Goal: Task Accomplishment & Management: Use online tool/utility

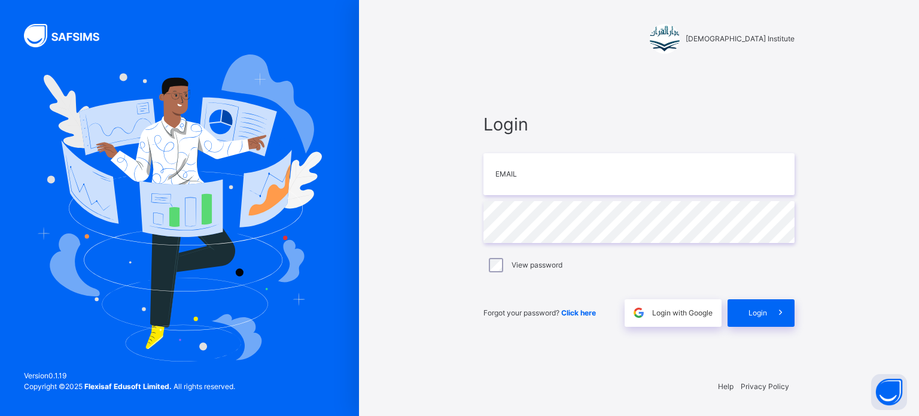
click at [734, 106] on div "Login Email Password View password Forgot your password? Click here Login with …" at bounding box center [639, 219] width 335 height 300
click at [706, 172] on input "email" at bounding box center [639, 174] width 311 height 42
type input "**********"
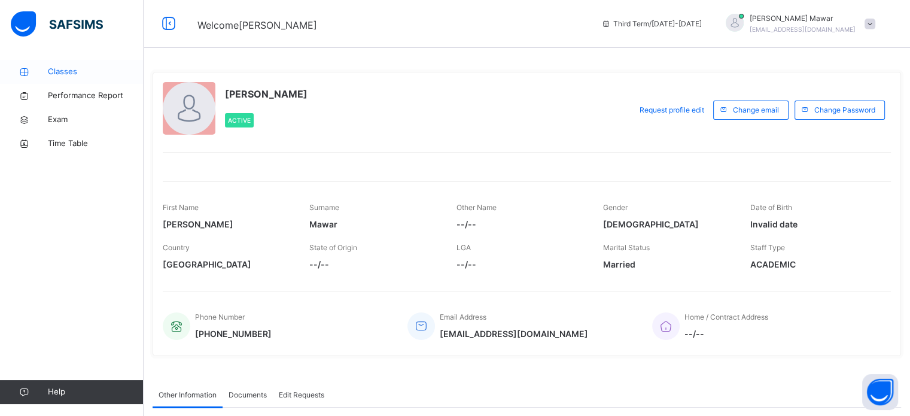
click at [78, 74] on span "Classes" at bounding box center [96, 72] width 96 height 12
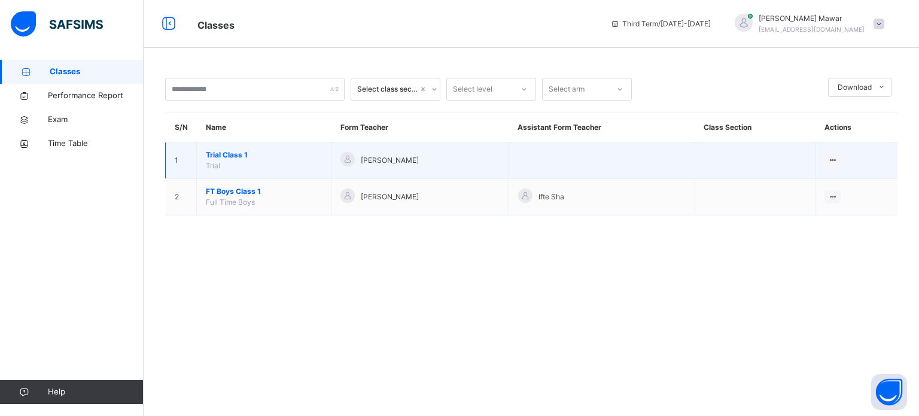
click at [219, 153] on span "Trial Class 1" at bounding box center [264, 155] width 116 height 11
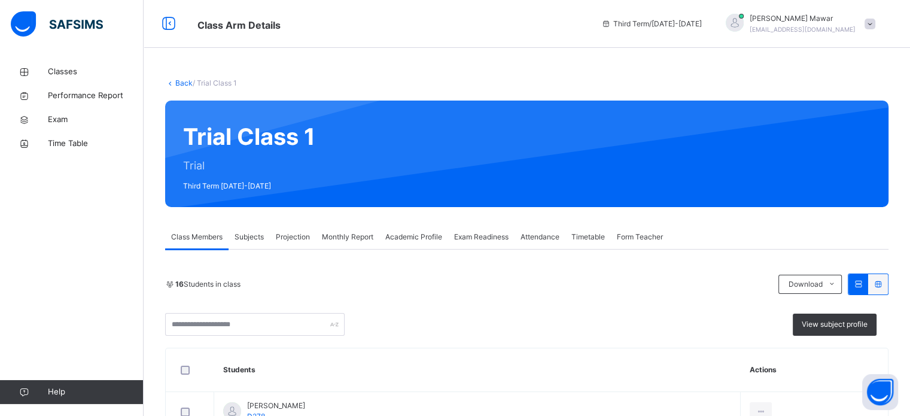
scroll to position [67, 0]
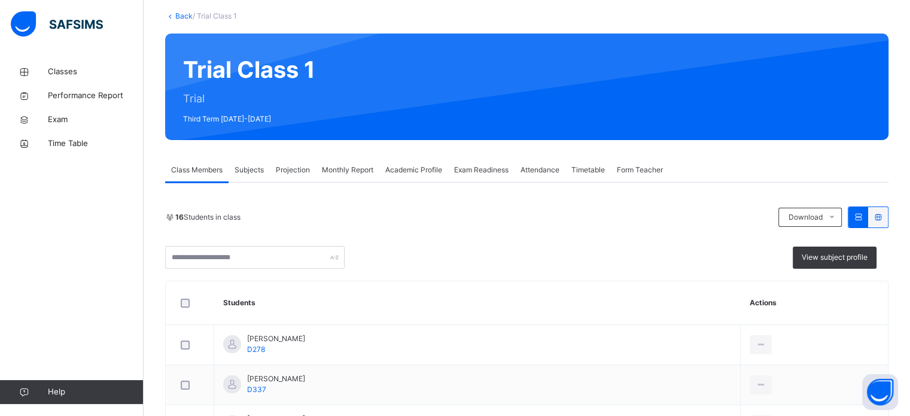
click at [542, 172] on span "Attendance" at bounding box center [540, 170] width 39 height 11
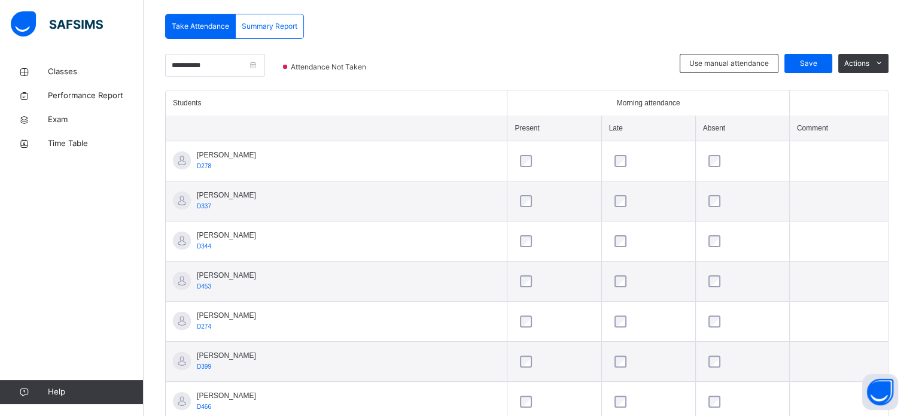
scroll to position [254, 0]
click at [812, 69] on div "Save" at bounding box center [809, 63] width 48 height 19
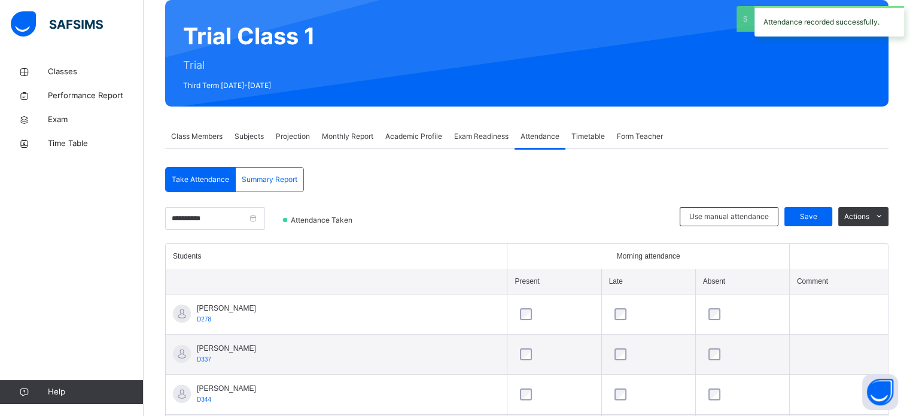
scroll to position [101, 0]
click at [302, 136] on span "Projection" at bounding box center [293, 136] width 34 height 11
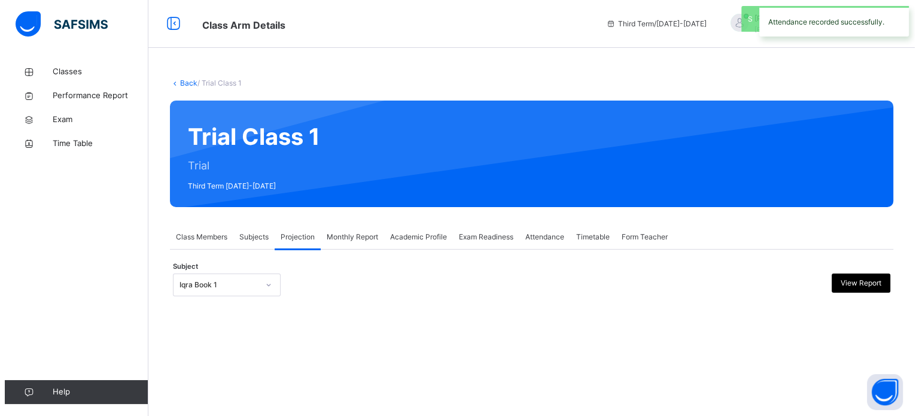
scroll to position [0, 0]
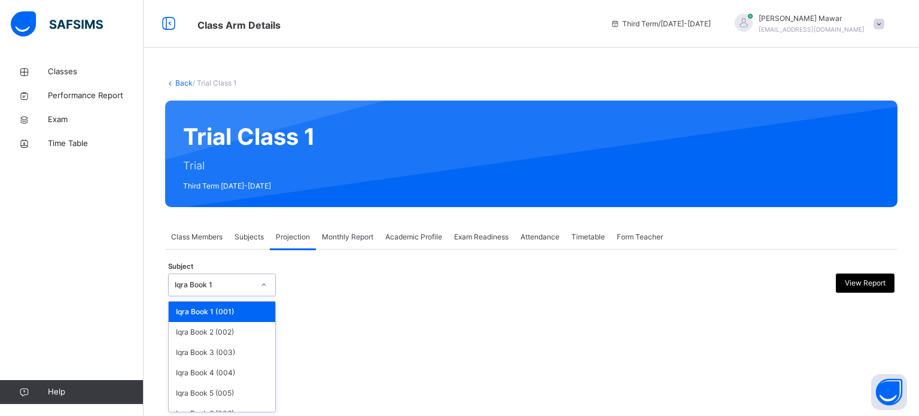
click at [237, 278] on div "Iqra Book 1" at bounding box center [211, 285] width 84 height 19
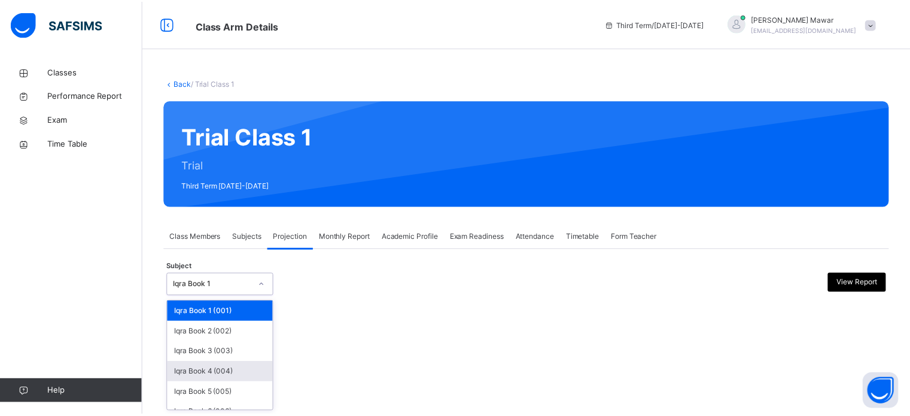
scroll to position [63, 0]
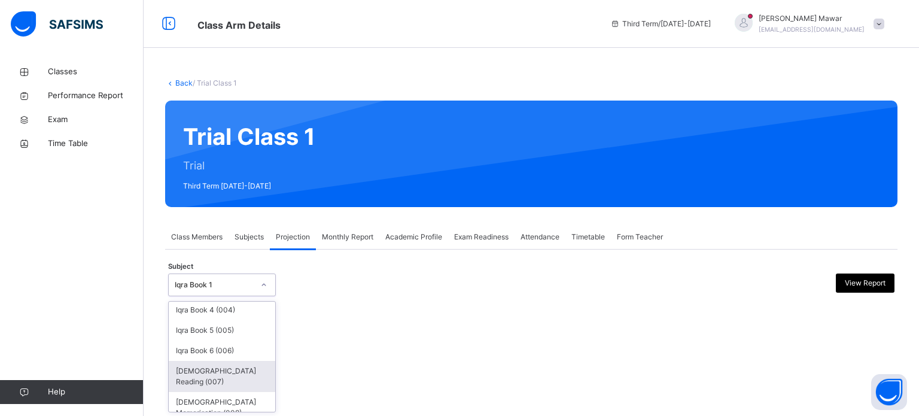
click at [229, 377] on div "[DEMOGRAPHIC_DATA] Reading (007)" at bounding box center [222, 376] width 107 height 31
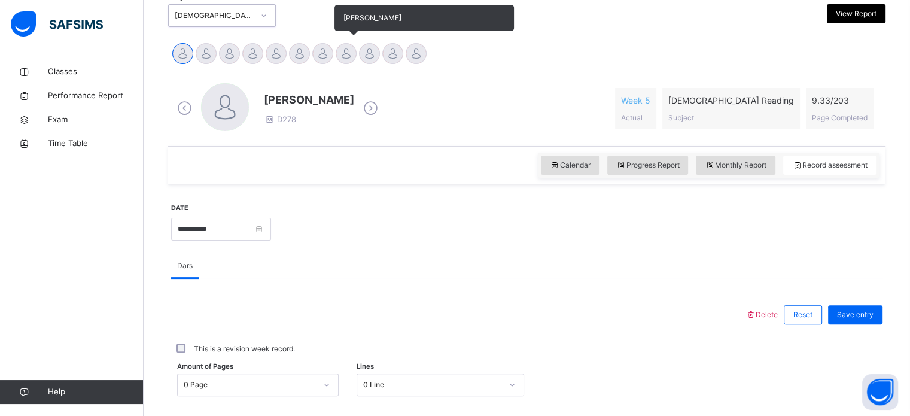
scroll to position [263, 0]
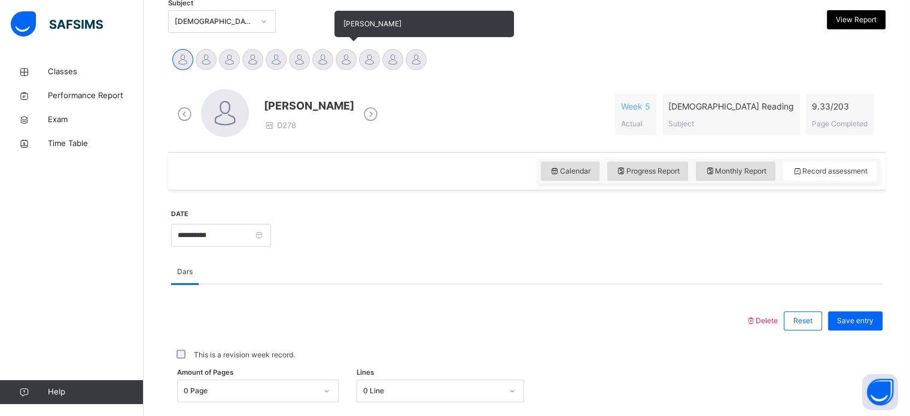
click at [345, 59] on div at bounding box center [346, 59] width 21 height 21
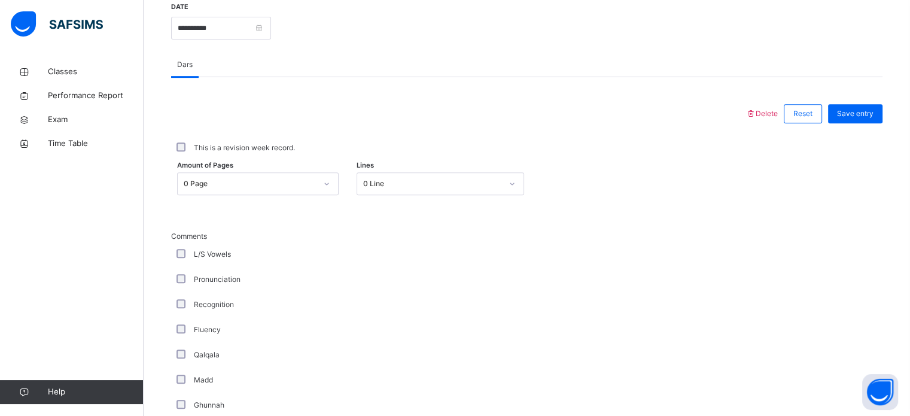
scroll to position [471, 0]
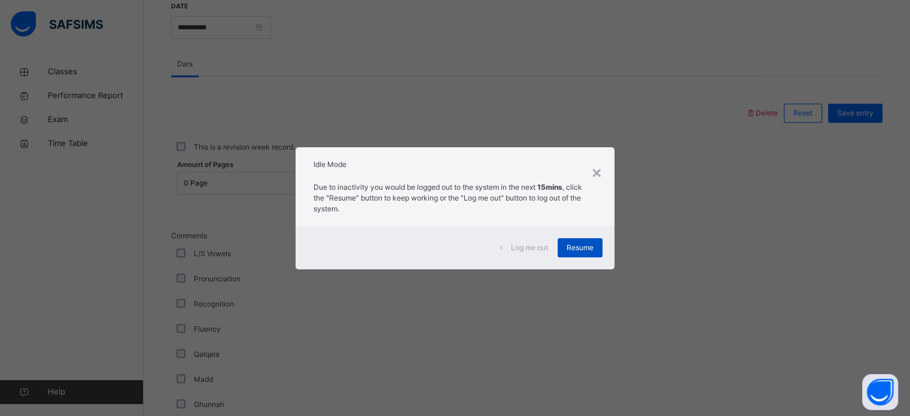
click at [589, 241] on div "Resume" at bounding box center [580, 247] width 45 height 19
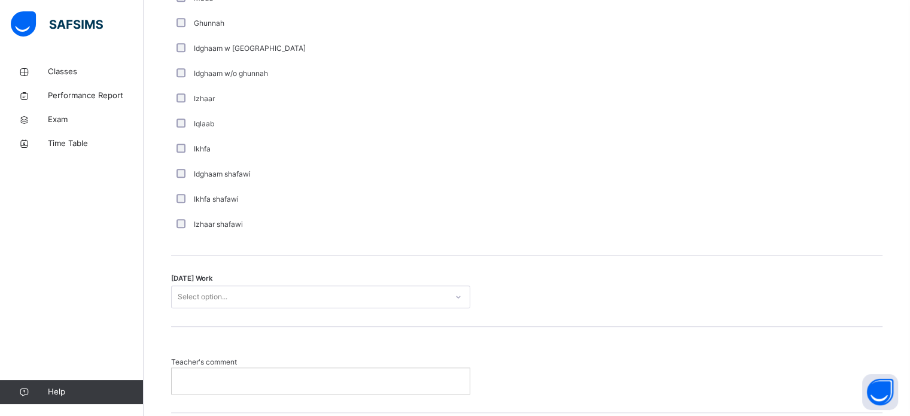
scroll to position [933, 0]
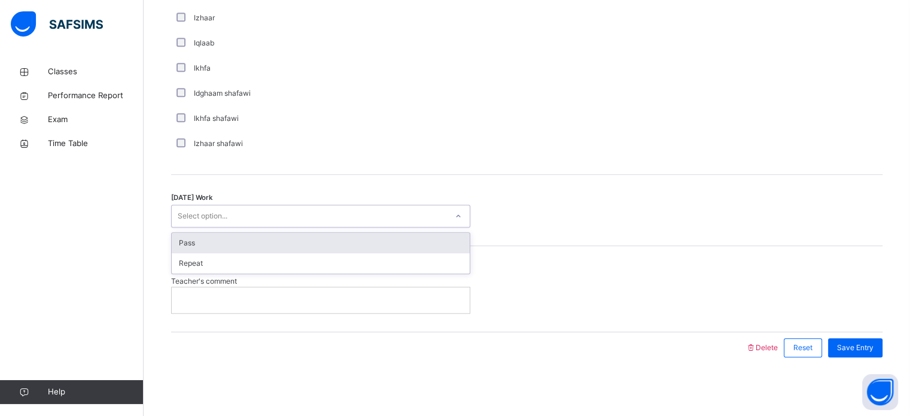
click at [451, 218] on div at bounding box center [458, 216] width 20 height 19
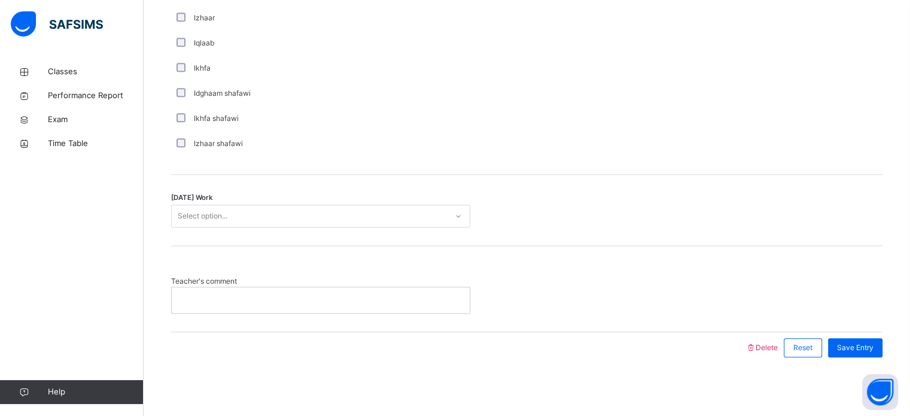
click at [451, 182] on div "[DATE] Work Select option..." at bounding box center [527, 210] width 712 height 71
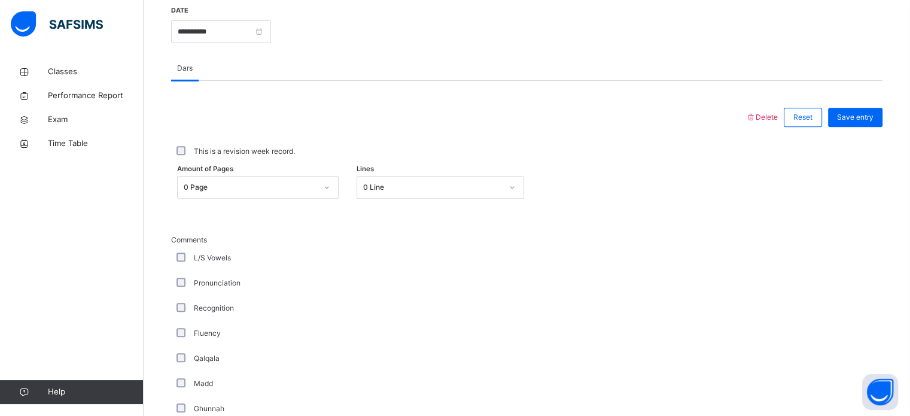
scroll to position [464, 0]
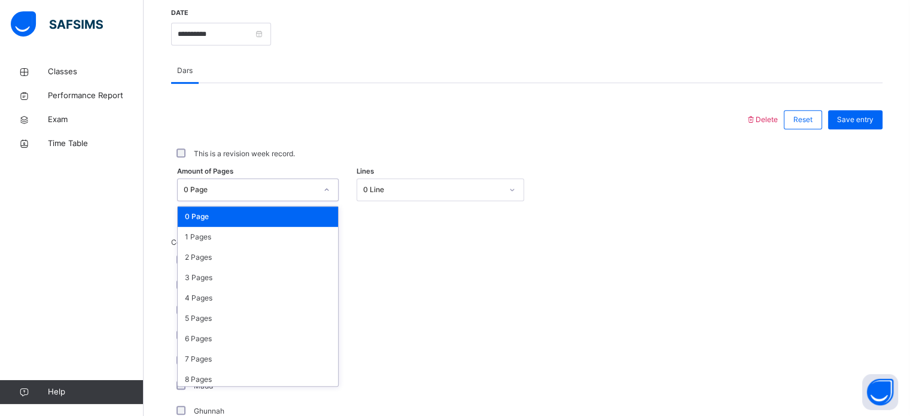
click at [314, 189] on div "0 Page" at bounding box center [250, 189] width 133 height 11
click at [287, 241] on div "1 Pages" at bounding box center [258, 237] width 160 height 20
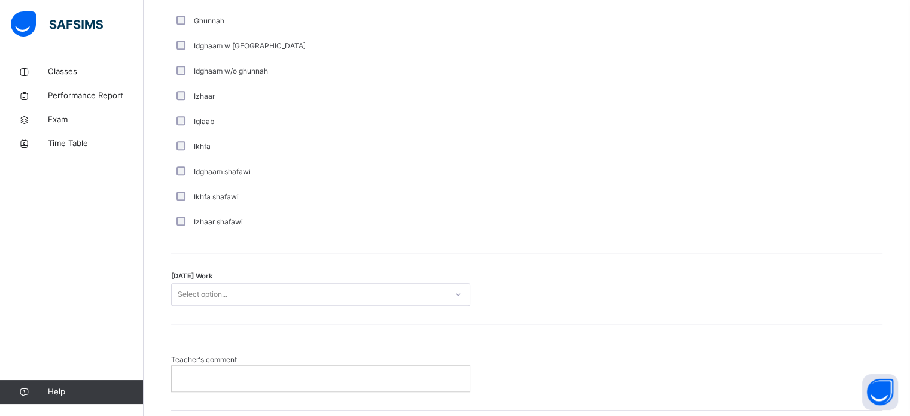
scroll to position [858, 0]
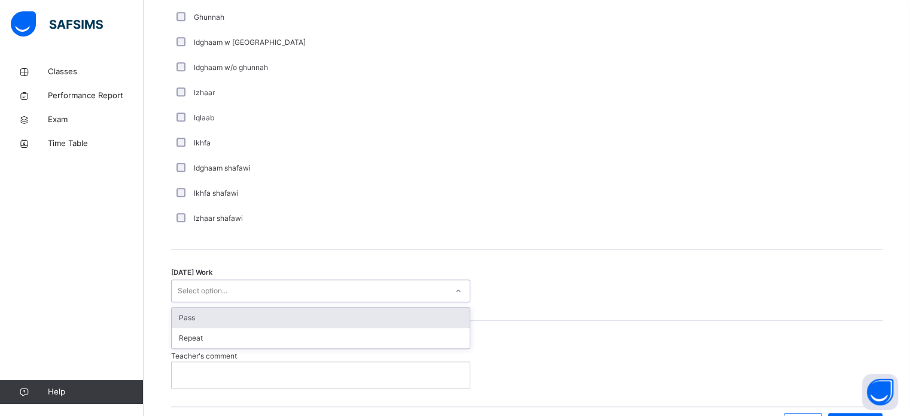
click at [312, 297] on div "Select option..." at bounding box center [309, 291] width 275 height 19
click at [299, 320] on div "Pass" at bounding box center [321, 318] width 298 height 20
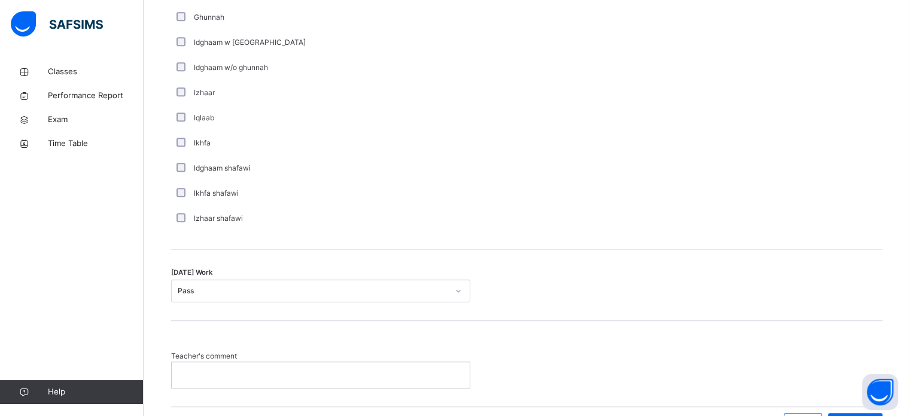
click at [302, 371] on p at bounding box center [321, 374] width 280 height 11
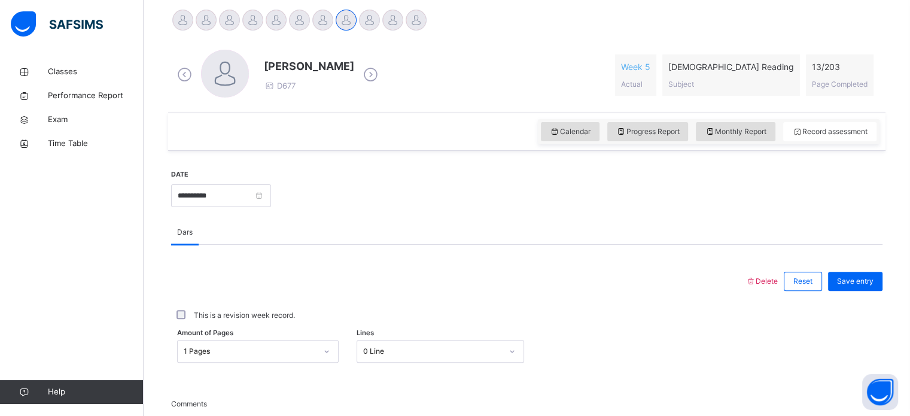
scroll to position [302, 0]
click at [866, 282] on span "Save entry" at bounding box center [855, 282] width 37 height 11
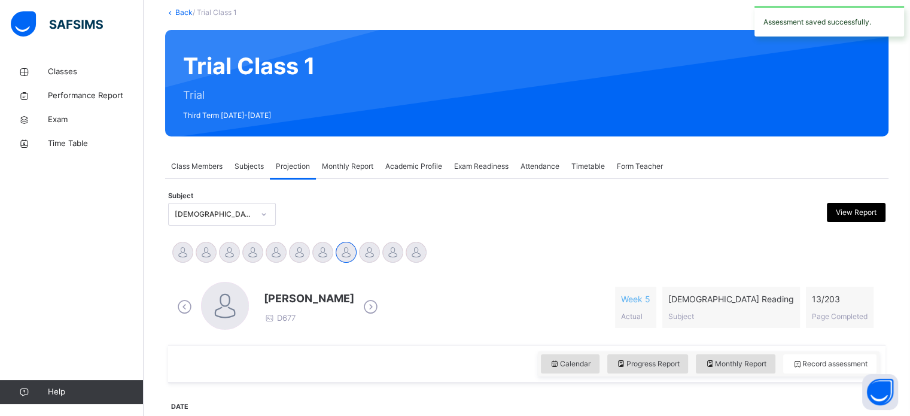
scroll to position [71, 0]
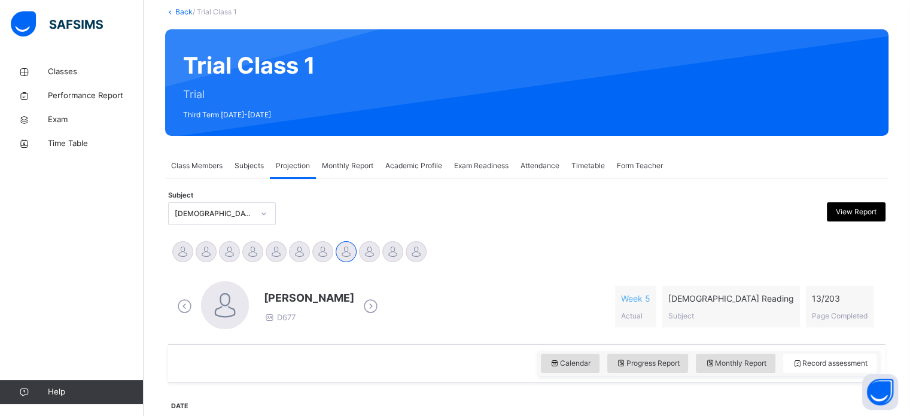
click at [243, 165] on span "Subjects" at bounding box center [249, 165] width 29 height 11
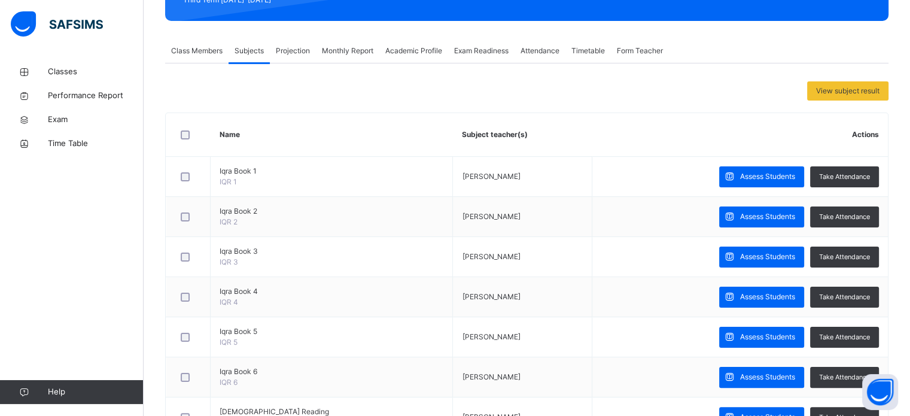
scroll to position [157, 0]
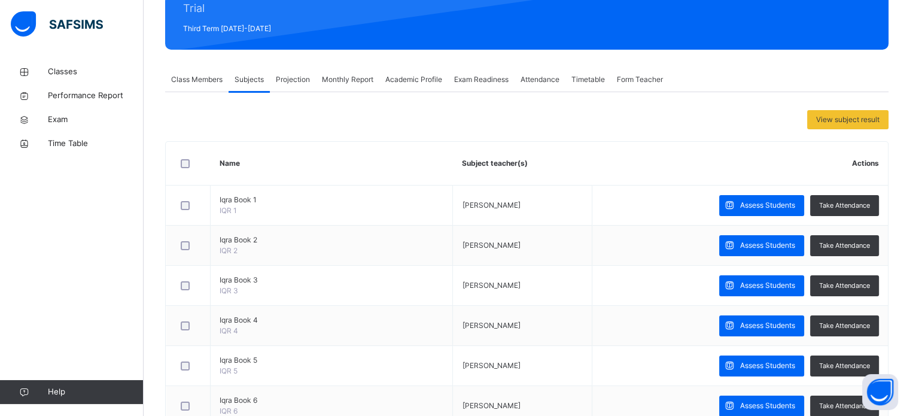
click at [211, 82] on span "Class Members" at bounding box center [196, 79] width 51 height 11
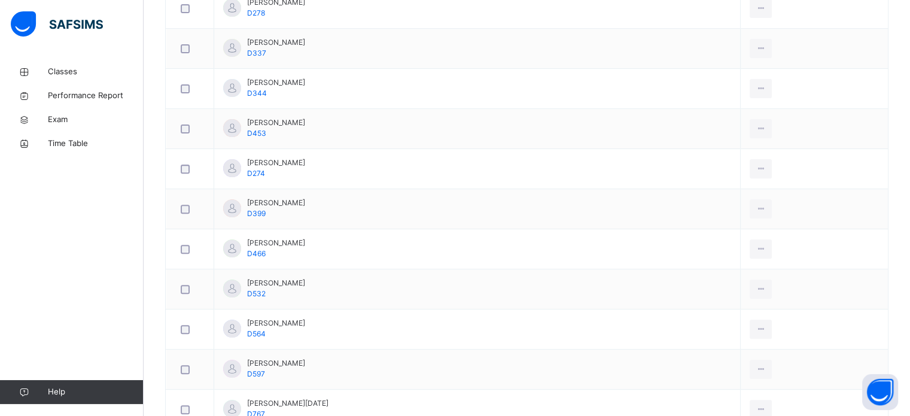
scroll to position [403, 0]
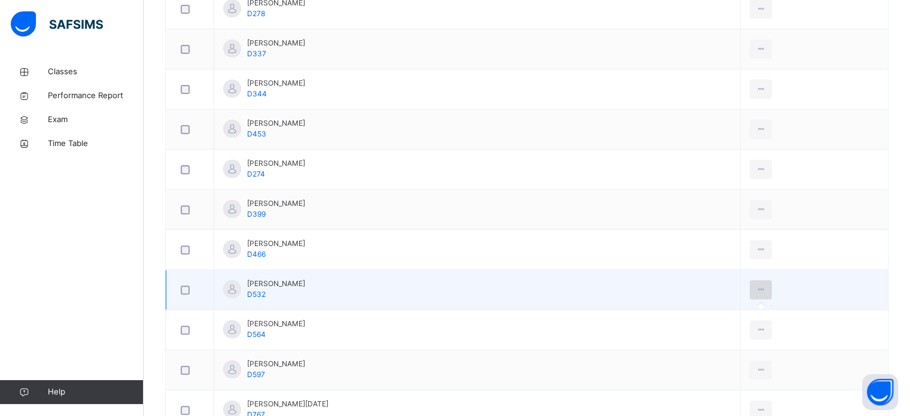
click at [756, 284] on icon at bounding box center [761, 289] width 10 height 11
click at [756, 286] on icon at bounding box center [761, 289] width 10 height 11
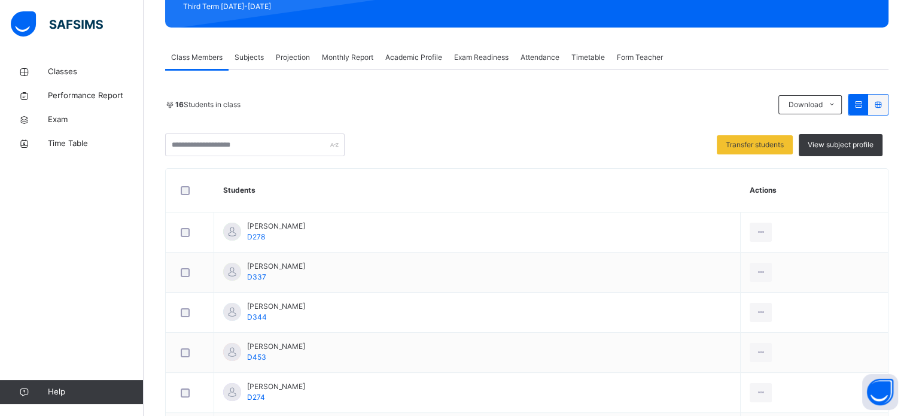
scroll to position [178, 0]
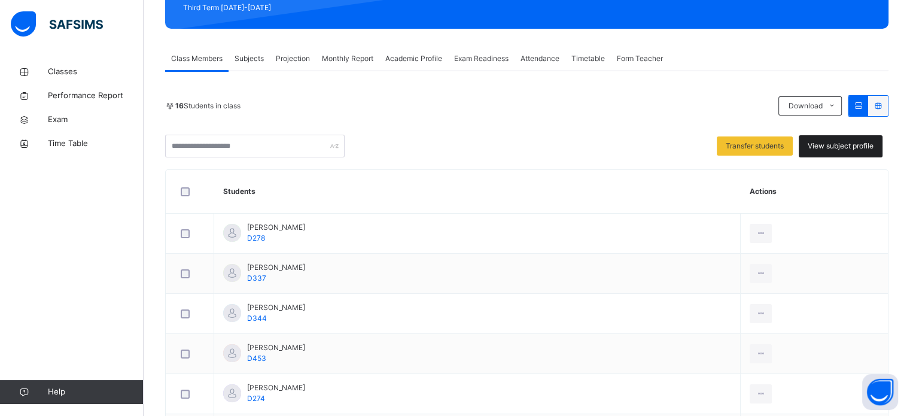
click at [840, 142] on span "View subject profile" at bounding box center [841, 146] width 66 height 11
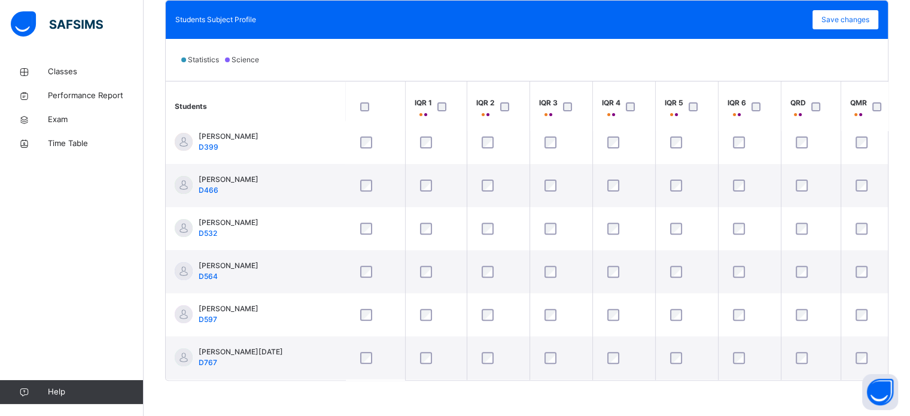
scroll to position [242, 0]
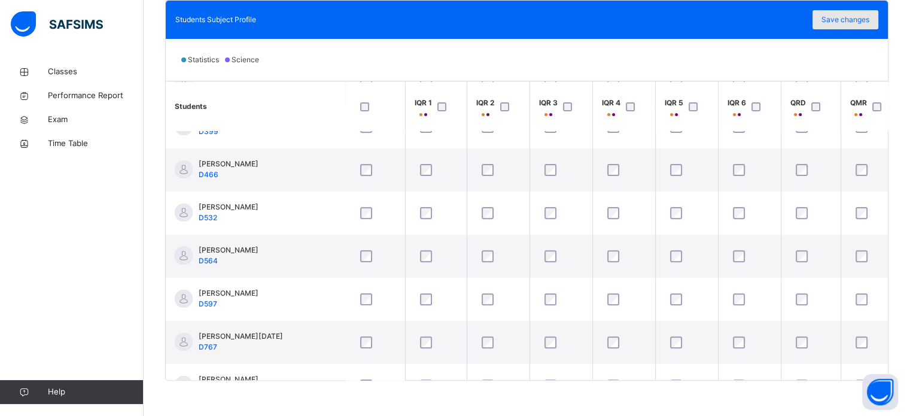
click at [858, 26] on div "Save changes" at bounding box center [846, 19] width 66 height 19
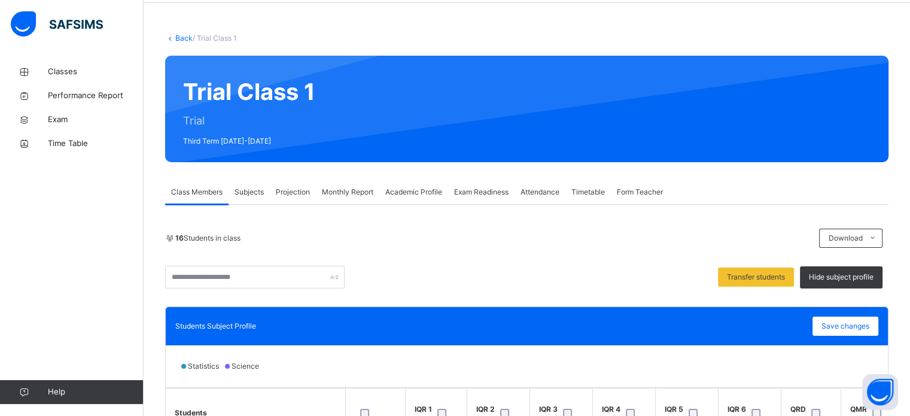
scroll to position [49, 0]
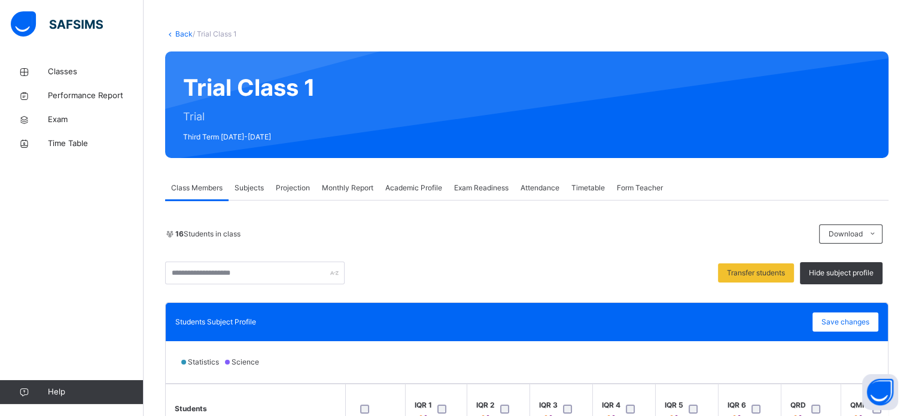
click at [292, 198] on div "Projection" at bounding box center [293, 188] width 46 height 24
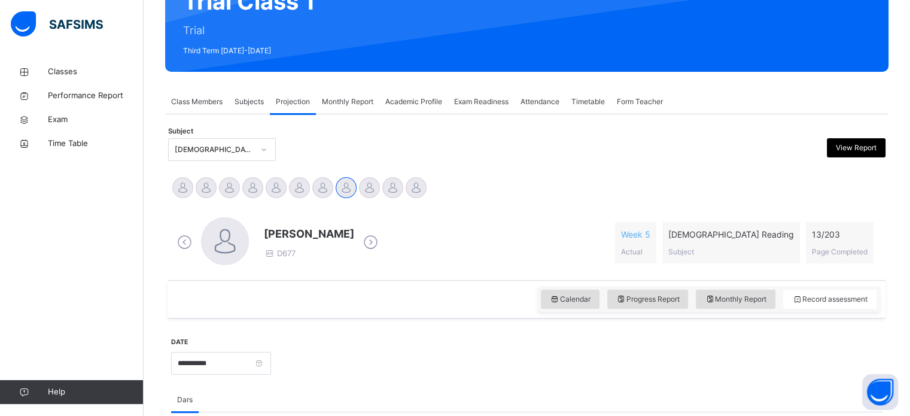
scroll to position [133, 0]
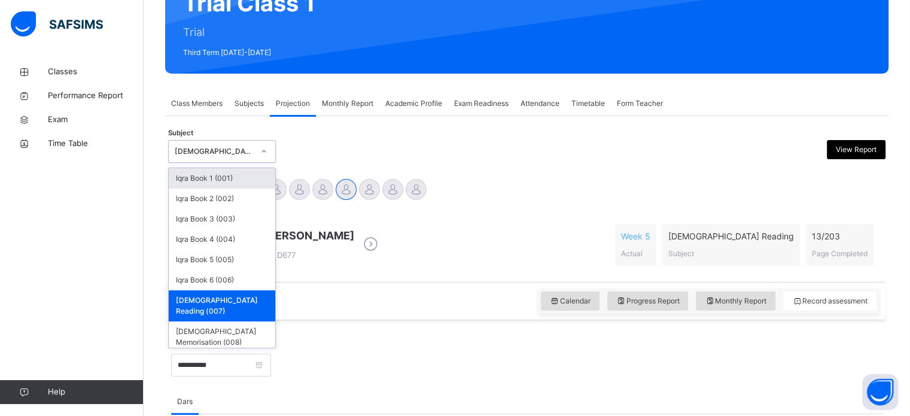
click at [265, 151] on icon at bounding box center [264, 151] width 4 height 2
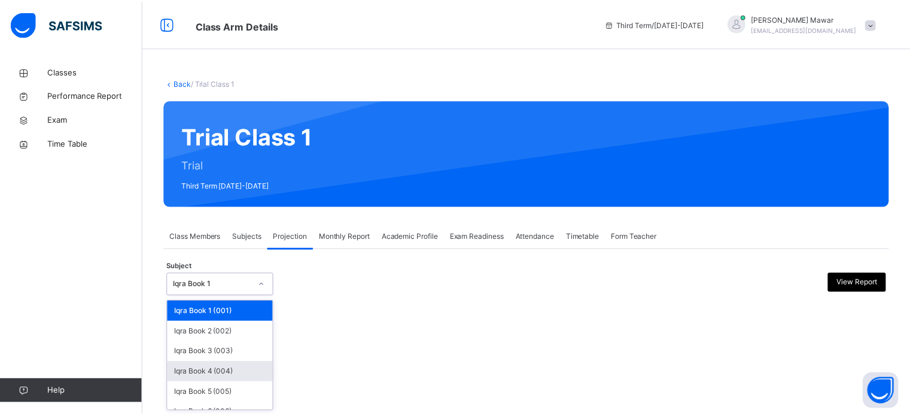
scroll to position [63, 0]
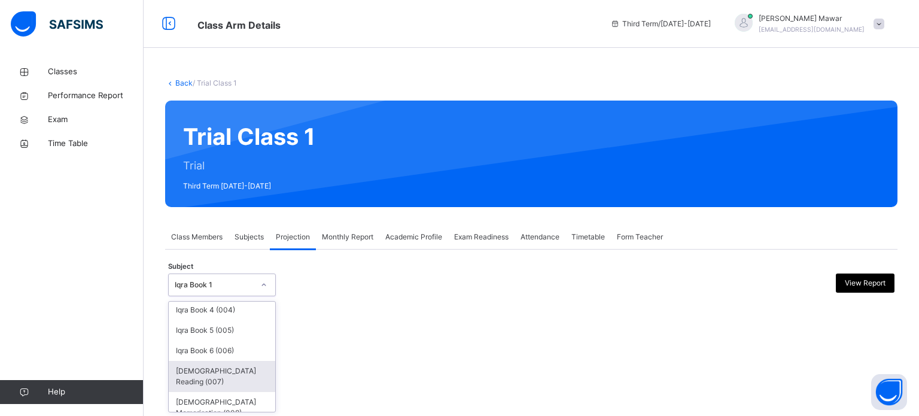
click at [223, 375] on div "[DEMOGRAPHIC_DATA] Reading (007)" at bounding box center [222, 376] width 107 height 31
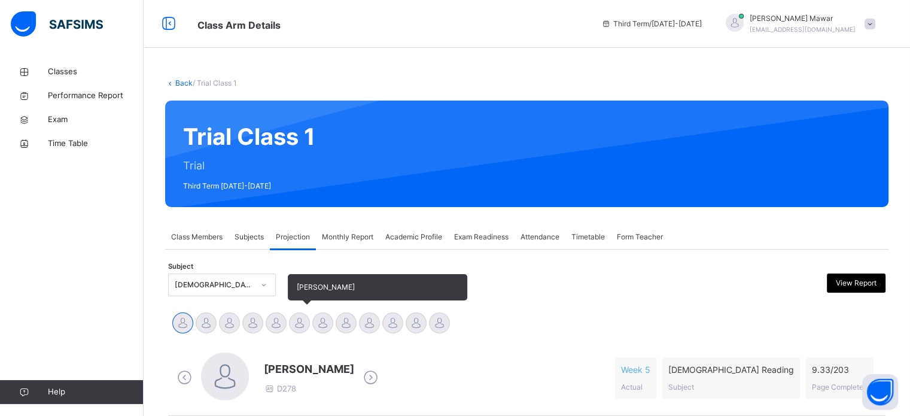
click at [302, 326] on div at bounding box center [299, 322] width 21 height 21
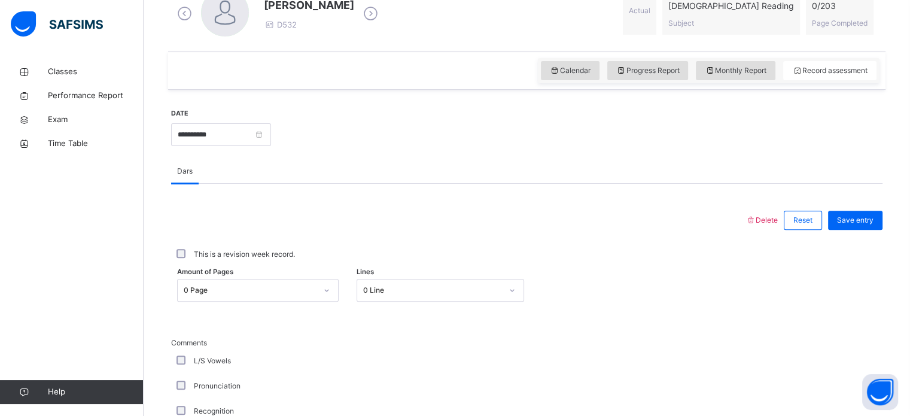
scroll to position [366, 0]
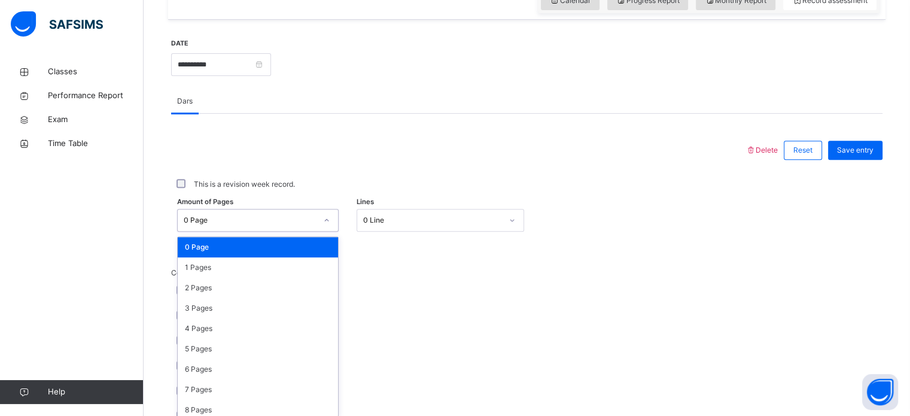
click at [297, 232] on div "option 0 Page focused, 1 of 204. 204 results available. Use Up and Down to choo…" at bounding box center [258, 220] width 162 height 23
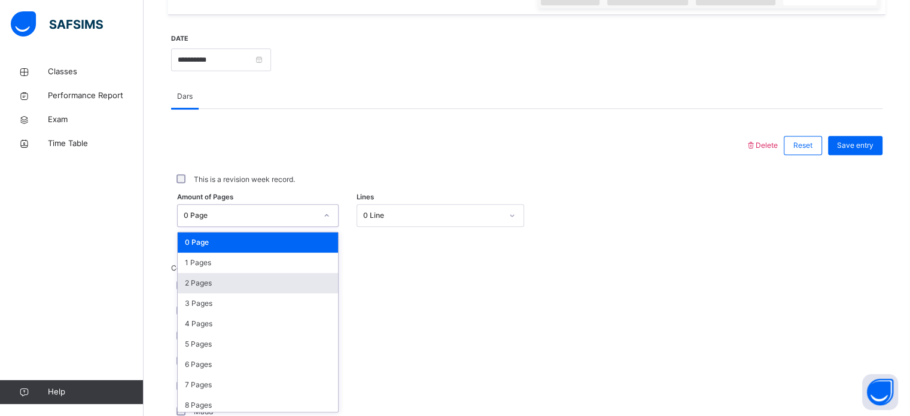
scroll to position [439, 0]
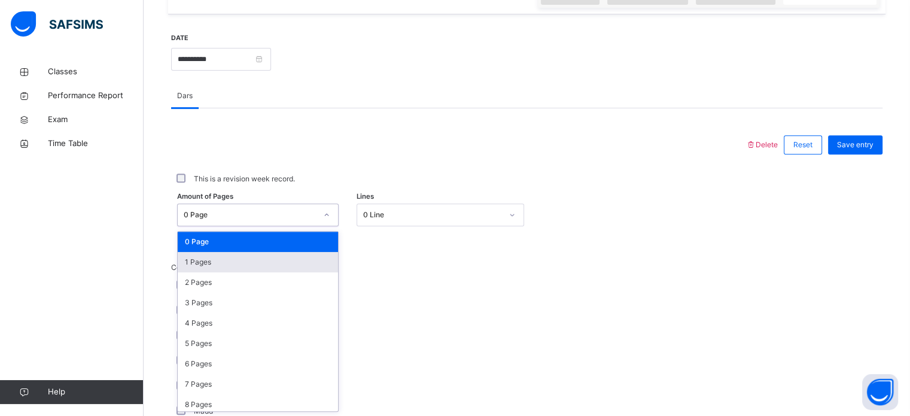
click at [292, 263] on div "1 Pages" at bounding box center [258, 262] width 160 height 20
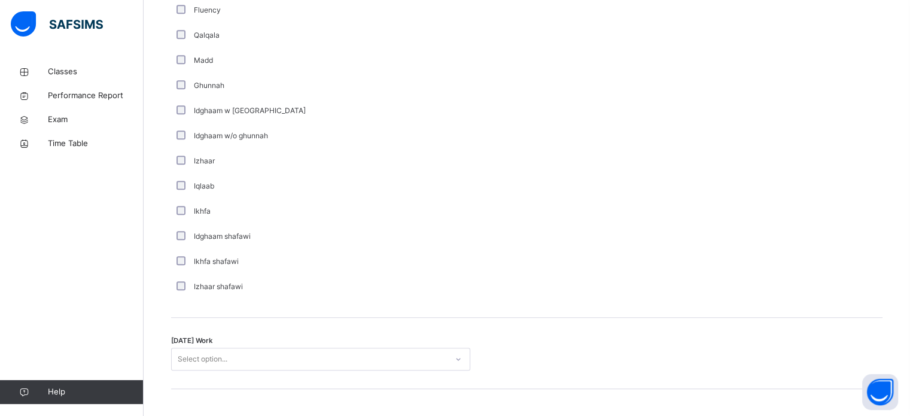
scroll to position [791, 0]
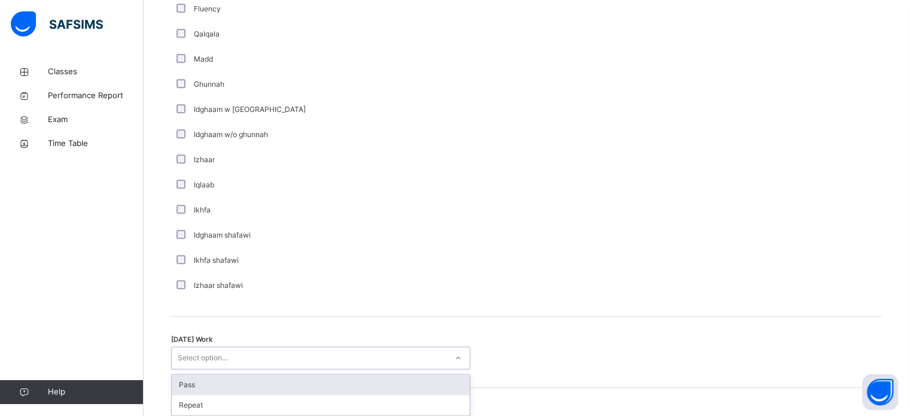
click at [215, 350] on div "Select option..." at bounding box center [203, 358] width 50 height 23
click at [223, 387] on div "Pass" at bounding box center [321, 385] width 298 height 20
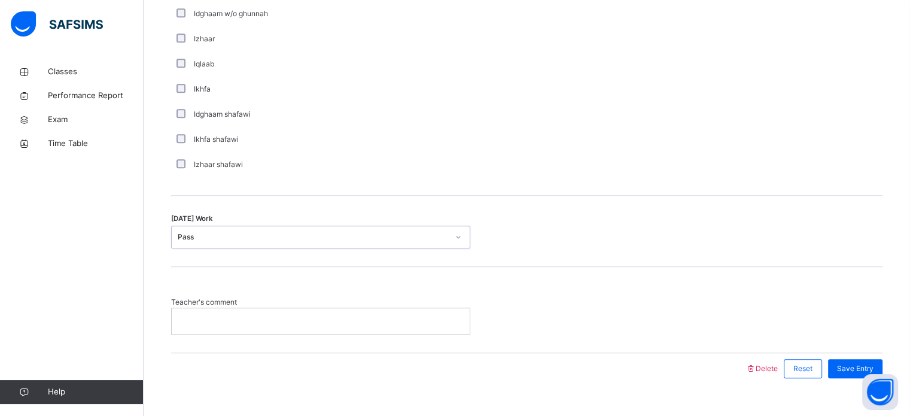
scroll to position [933, 0]
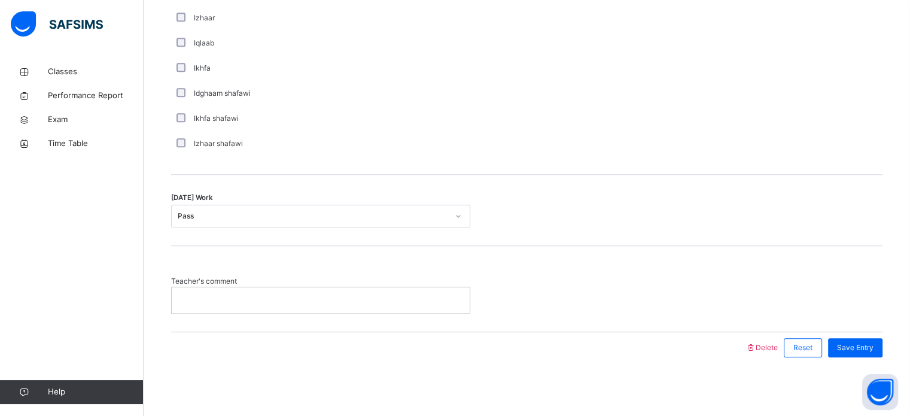
click at [229, 303] on p at bounding box center [321, 299] width 280 height 11
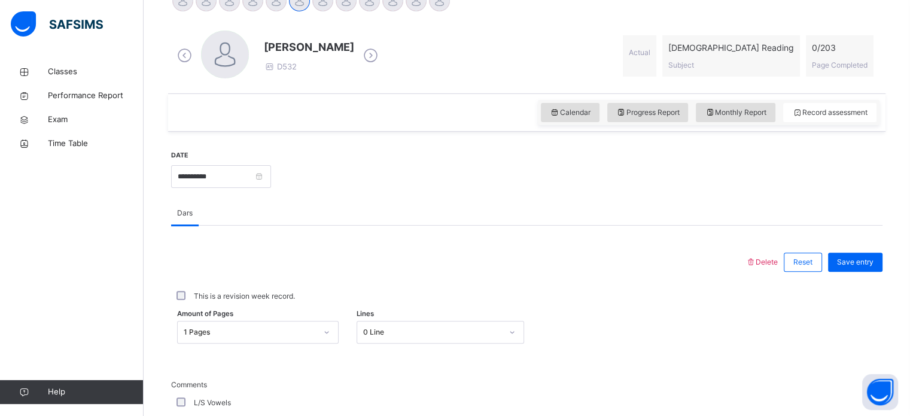
scroll to position [326, 0]
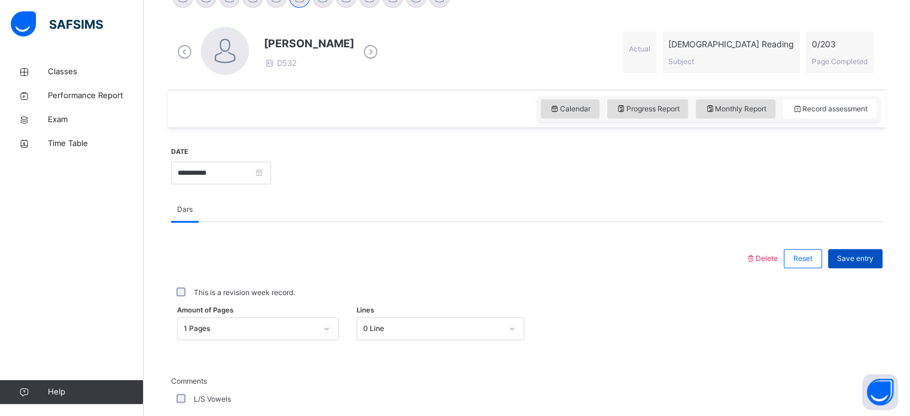
click at [844, 257] on div "Save entry" at bounding box center [855, 258] width 54 height 19
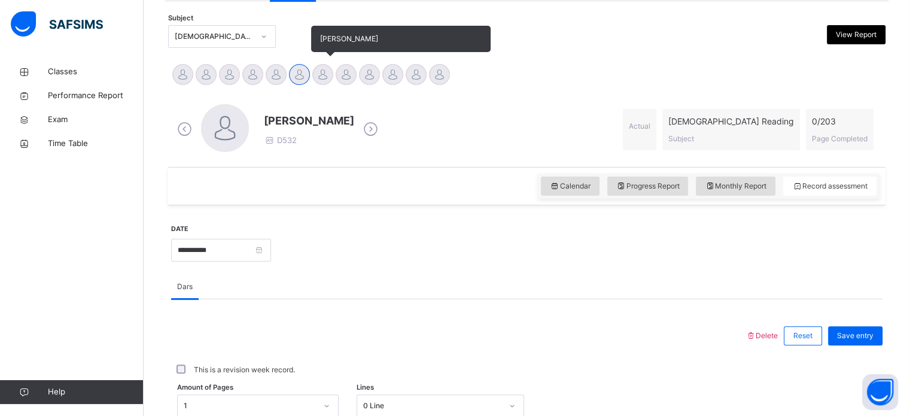
scroll to position [249, 0]
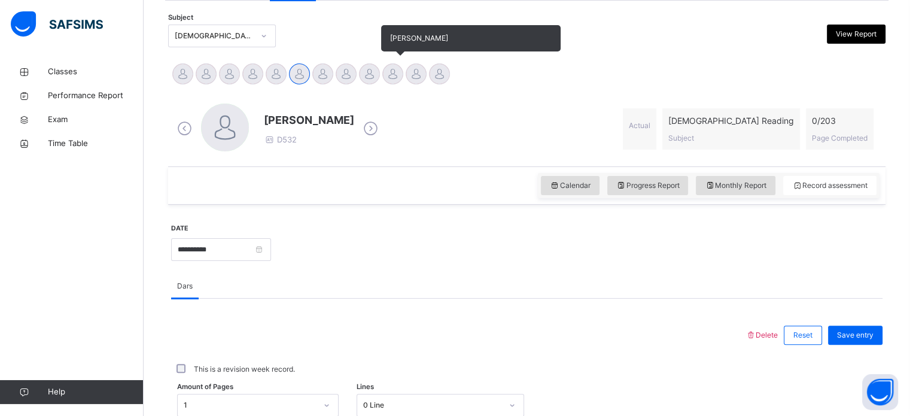
click at [389, 76] on div at bounding box center [392, 73] width 21 height 21
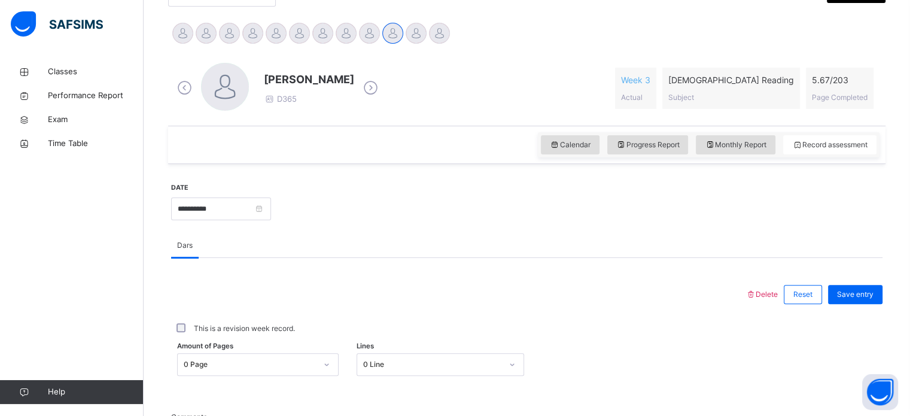
scroll to position [290, 0]
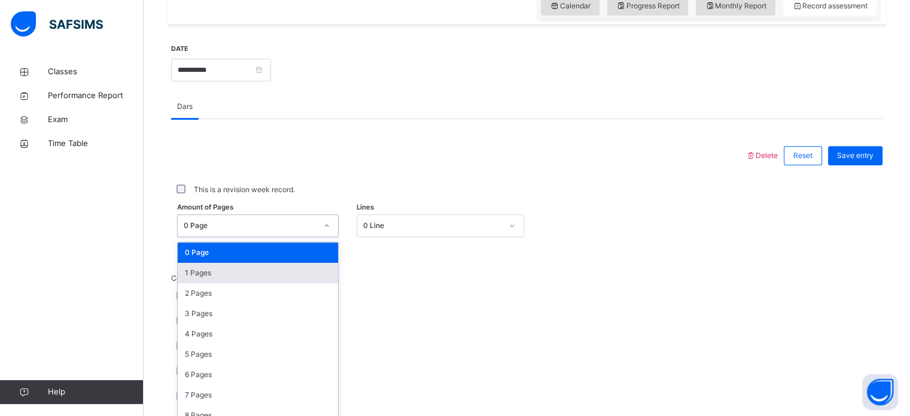
click at [311, 237] on div "option 1 Pages focused, 2 of 204. 204 results available. Use Up and Down to cho…" at bounding box center [258, 225] width 162 height 23
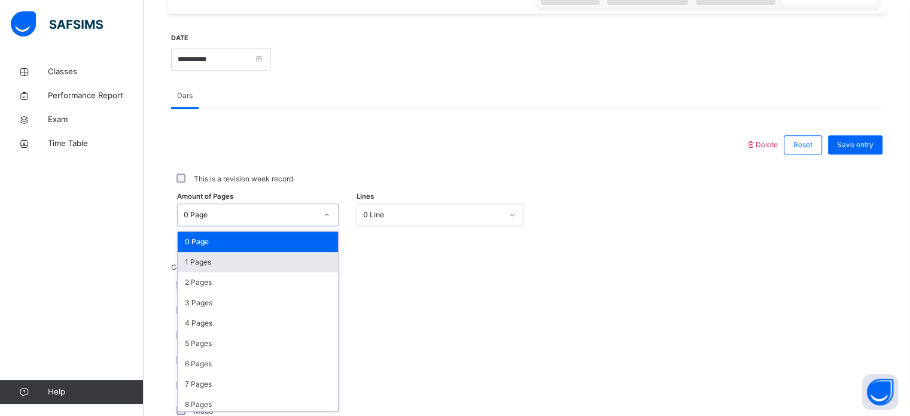
click at [286, 258] on div "1 Pages" at bounding box center [258, 262] width 160 height 20
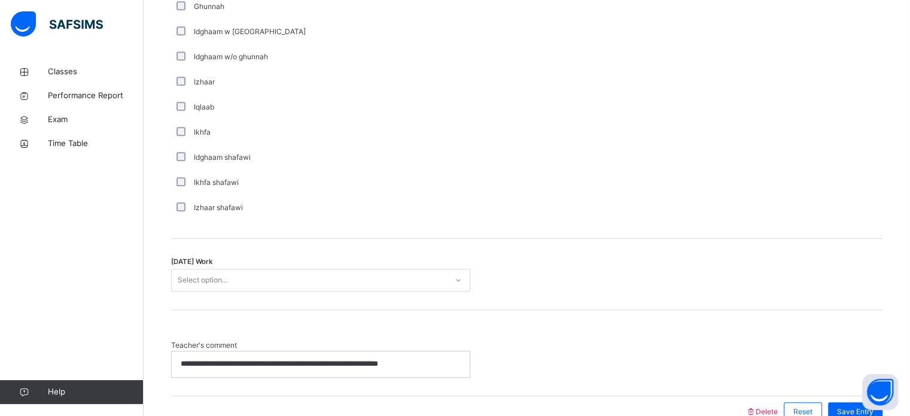
scroll to position [874, 0]
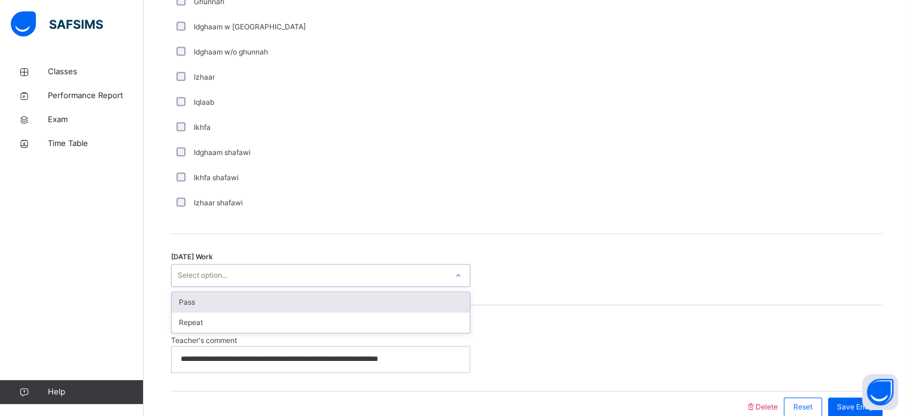
click at [242, 271] on div "Select option..." at bounding box center [309, 275] width 275 height 19
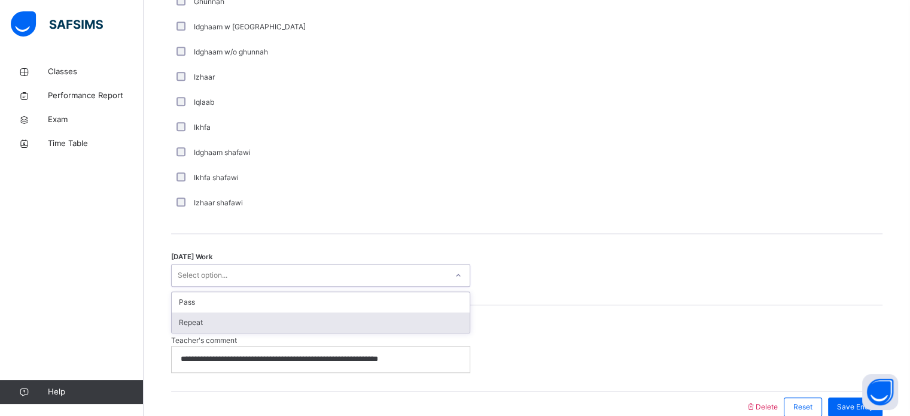
click at [246, 321] on div "Repeat" at bounding box center [321, 322] width 298 height 20
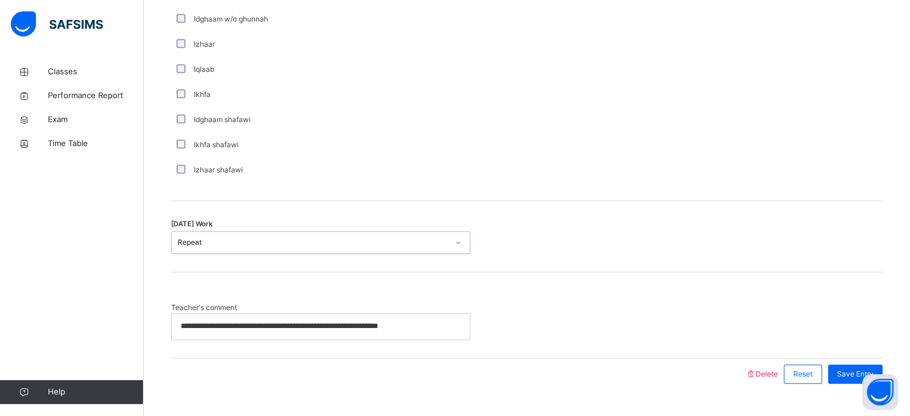
scroll to position [910, 0]
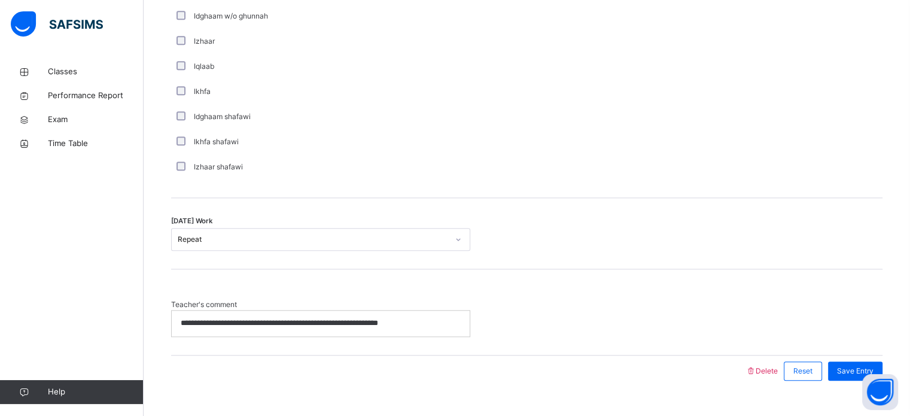
click at [436, 318] on p "**********" at bounding box center [321, 323] width 280 height 11
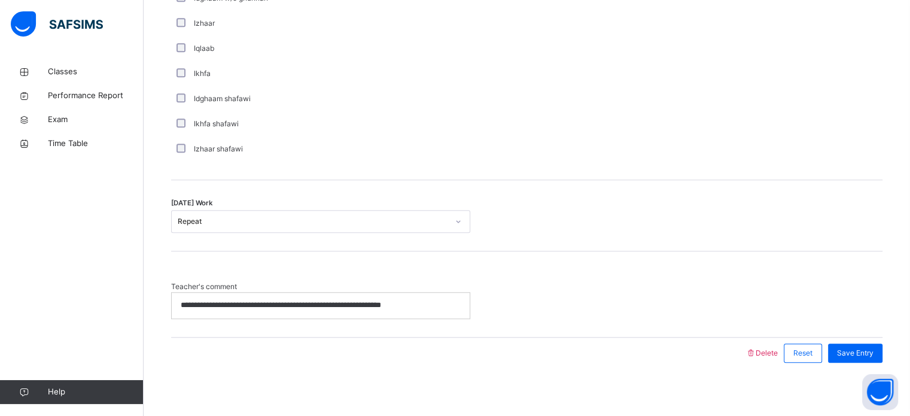
scroll to position [930, 0]
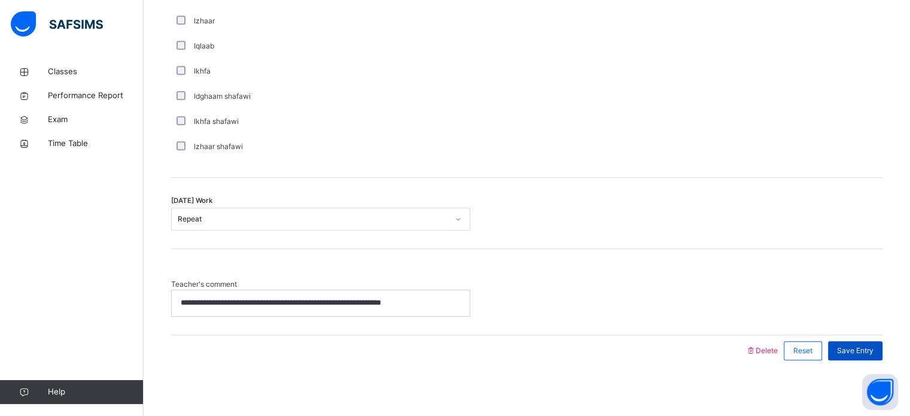
click at [874, 353] on span "Save Entry" at bounding box center [855, 350] width 37 height 11
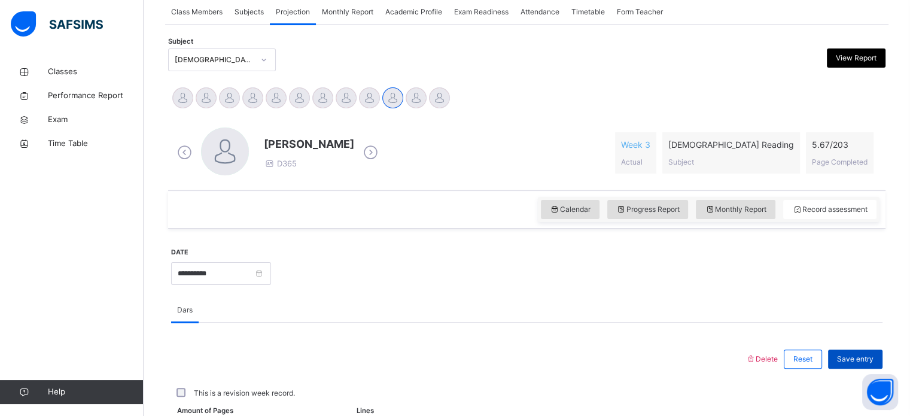
scroll to position [211, 0]
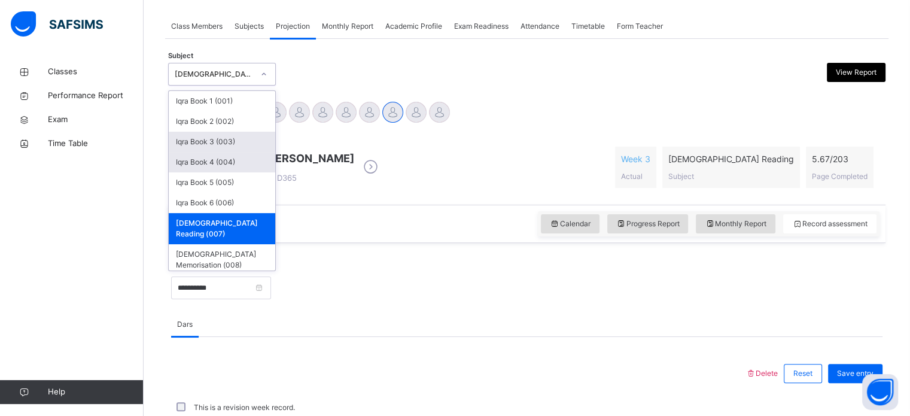
drag, startPoint x: 235, startPoint y: 75, endPoint x: 232, endPoint y: 156, distance: 80.8
click at [232, 86] on div "option Quran Reading (007), selected. option Iqra Book 3 (003) focused, 3 of 8.…" at bounding box center [222, 74] width 108 height 23
click at [232, 156] on div "Iqra Book 4 (004)" at bounding box center [222, 162] width 107 height 20
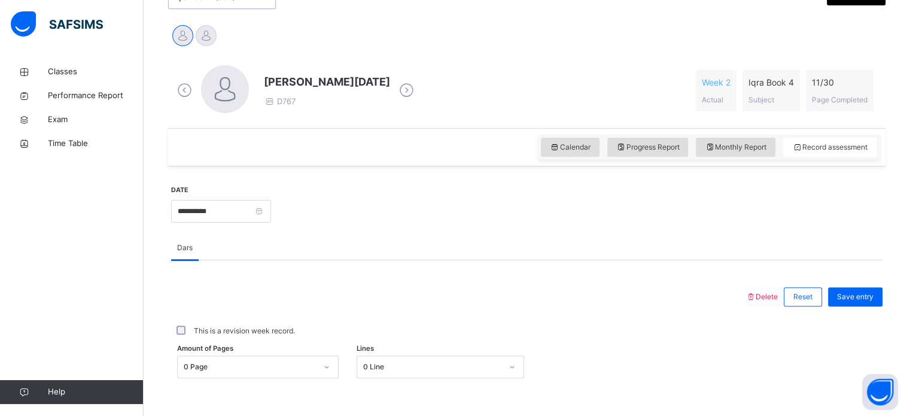
scroll to position [292, 0]
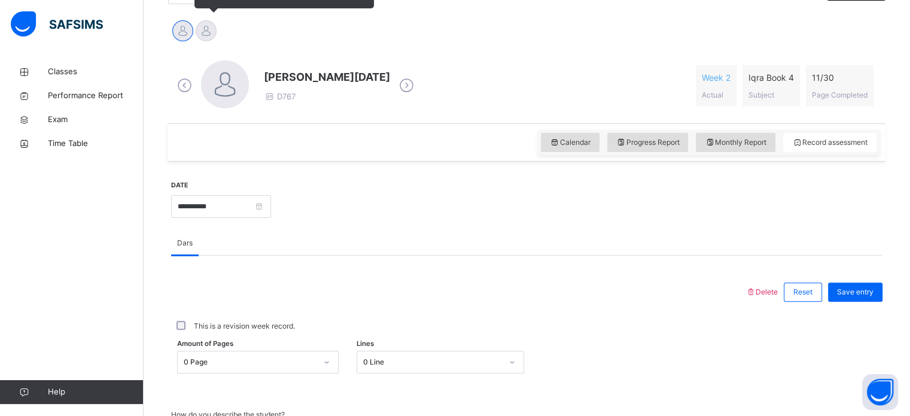
click at [209, 31] on div at bounding box center [206, 30] width 21 height 21
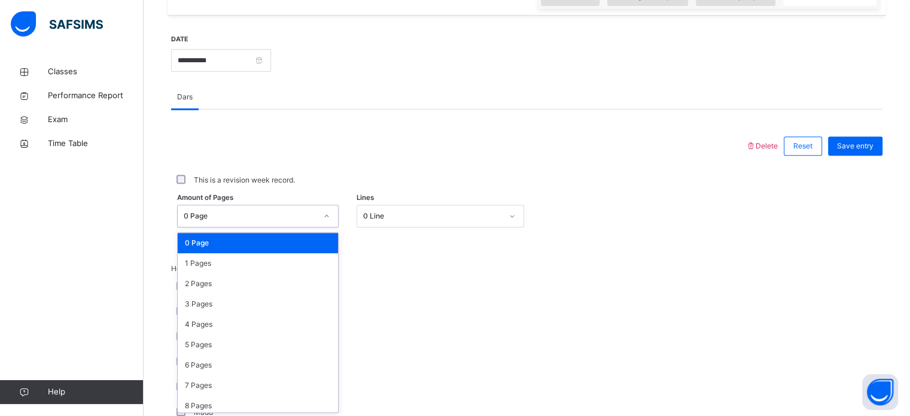
click at [273, 227] on div "option 0 Page focused, 1 of 31. 31 results available. Use Up and Down to choose…" at bounding box center [258, 216] width 162 height 23
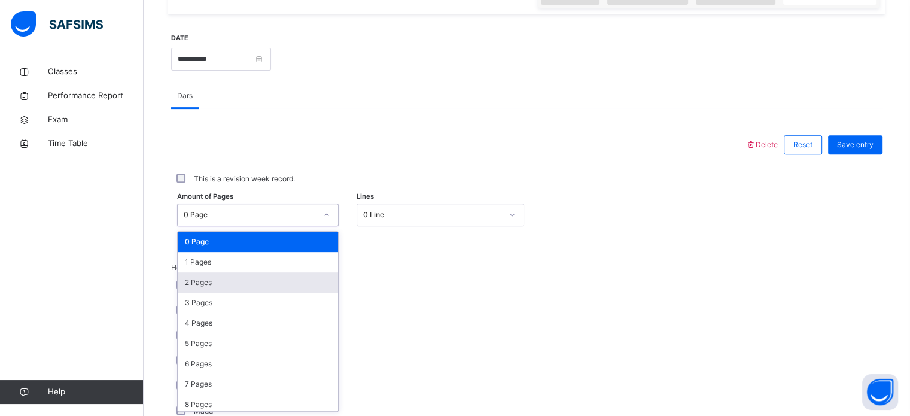
click at [273, 280] on div "2 Pages" at bounding box center [258, 282] width 160 height 20
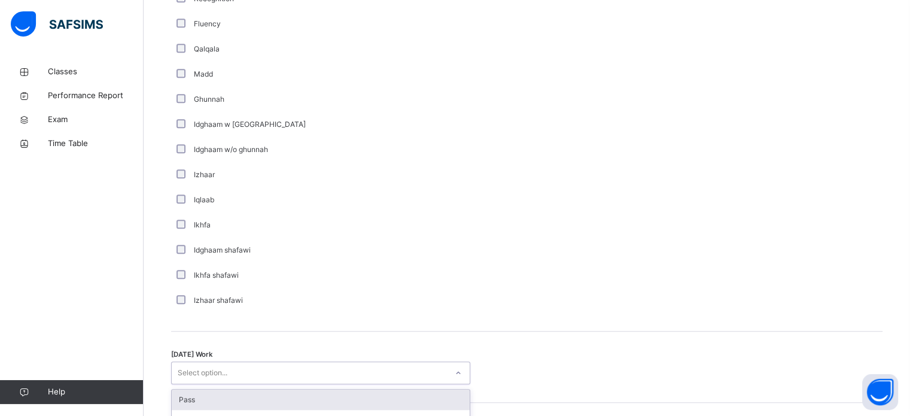
scroll to position [795, 0]
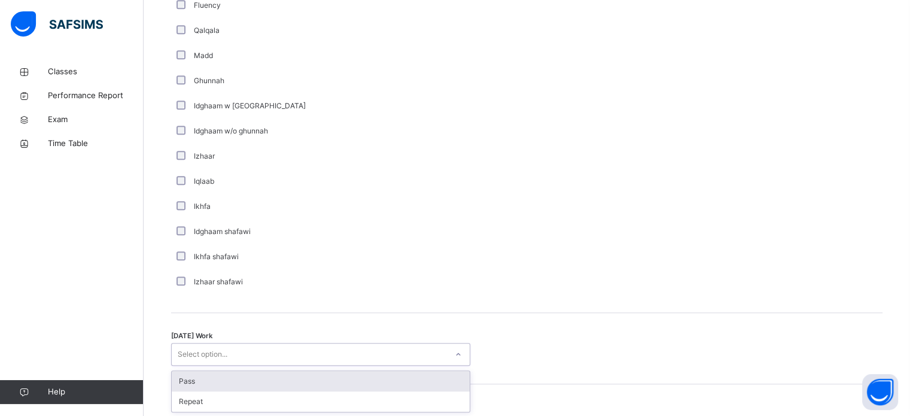
click at [233, 366] on div "option Pass focused, 1 of 2. 2 results available. Use Up and Down to choose opt…" at bounding box center [320, 354] width 299 height 23
click at [225, 381] on div "Pass" at bounding box center [321, 381] width 298 height 20
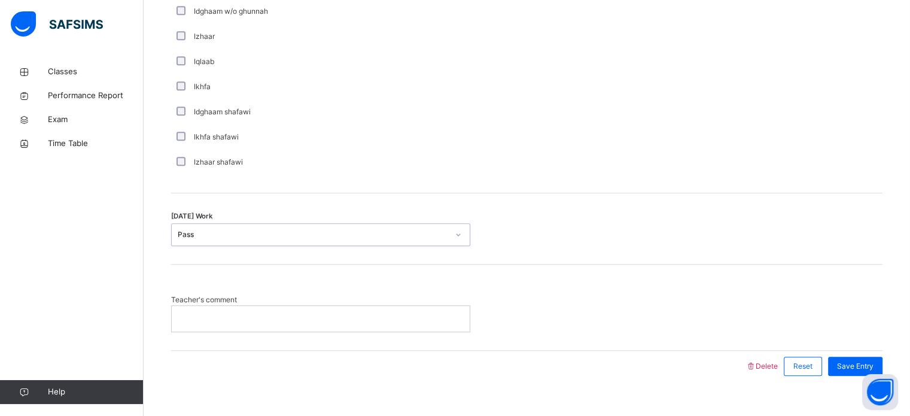
scroll to position [920, 0]
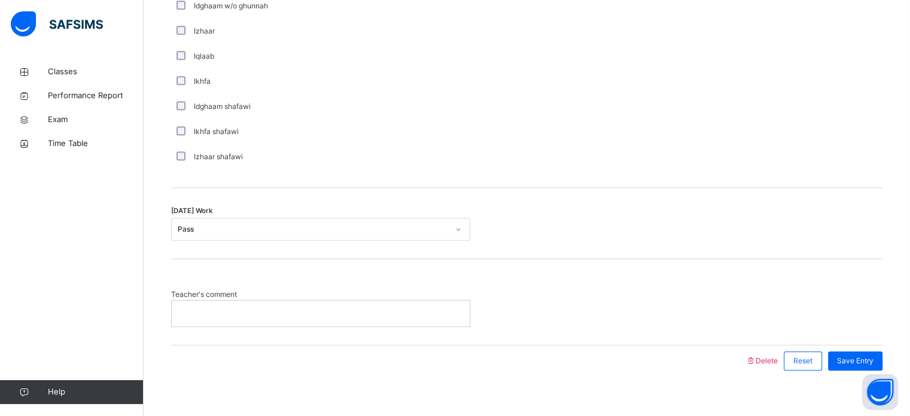
click at [222, 318] on div at bounding box center [321, 312] width 298 height 25
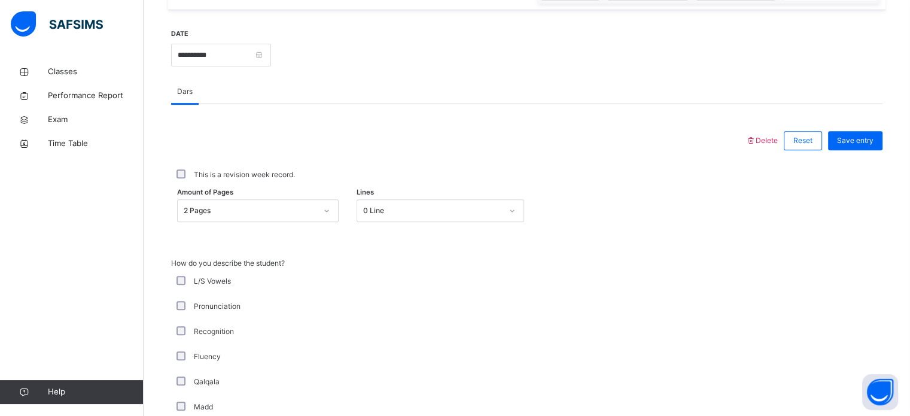
scroll to position [439, 0]
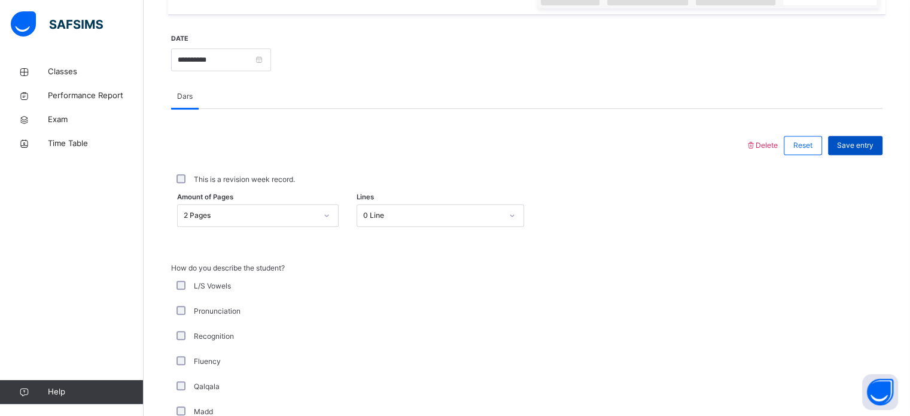
click at [858, 140] on span "Save entry" at bounding box center [855, 145] width 37 height 11
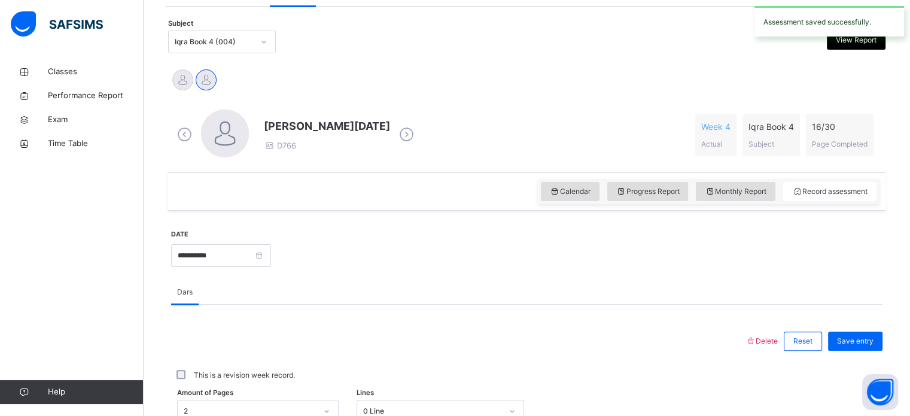
scroll to position [236, 0]
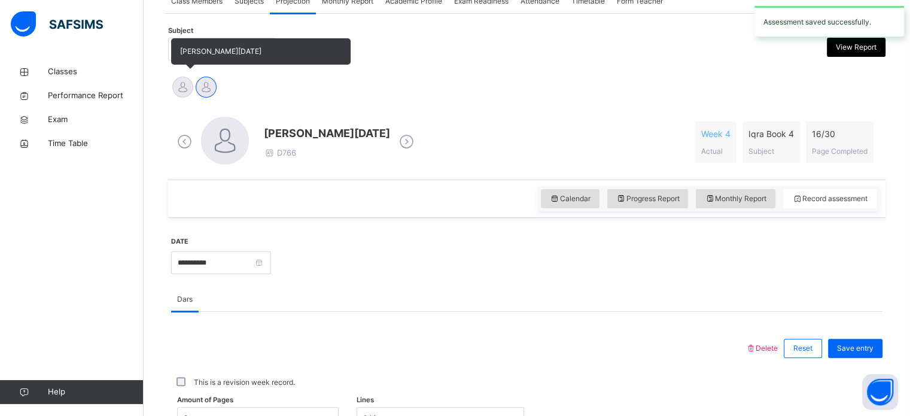
click at [184, 86] on div at bounding box center [182, 87] width 21 height 21
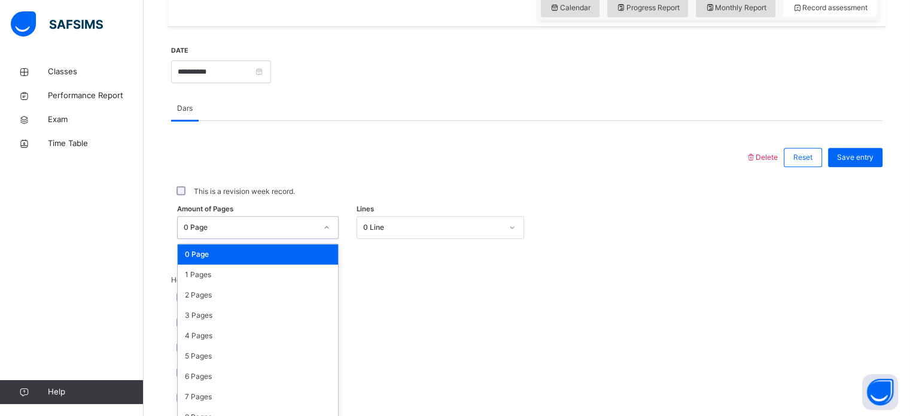
scroll to position [439, 0]
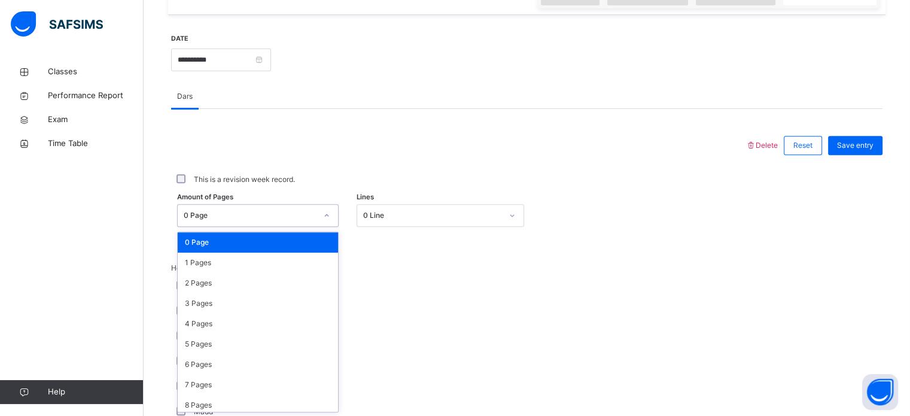
click at [260, 222] on div "0 Page" at bounding box center [247, 216] width 138 height 19
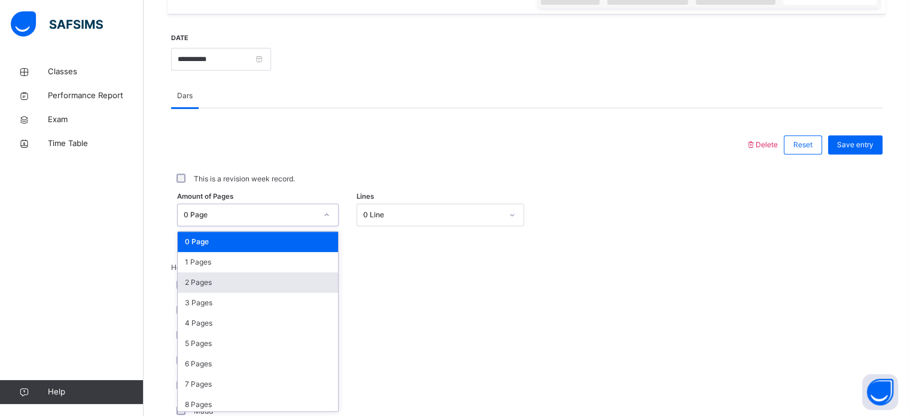
click at [241, 283] on div "2 Pages" at bounding box center [258, 282] width 160 height 20
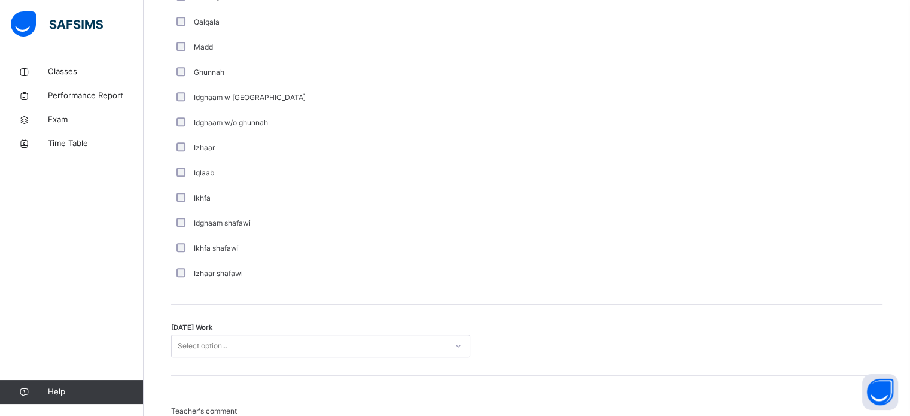
scroll to position [804, 0]
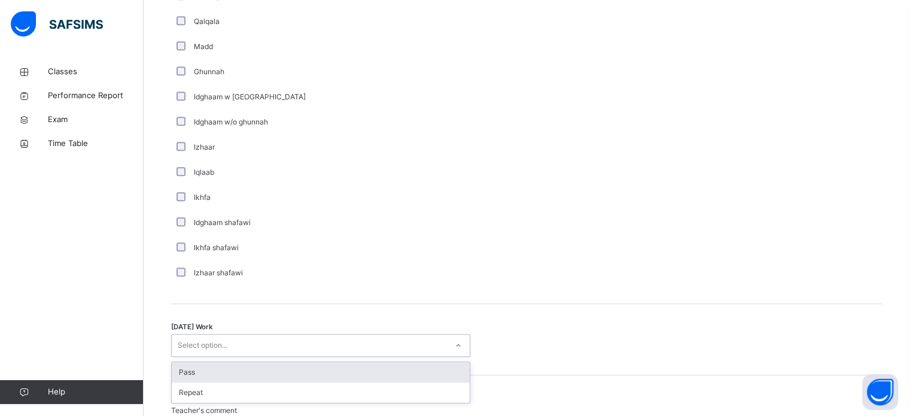
drag, startPoint x: 231, startPoint y: 344, endPoint x: 219, endPoint y: 371, distance: 28.9
click at [219, 357] on div "option Pass focused, 1 of 2. 2 results available. Use Up and Down to choose opt…" at bounding box center [320, 345] width 299 height 23
click at [219, 371] on div "Pass" at bounding box center [321, 372] width 298 height 20
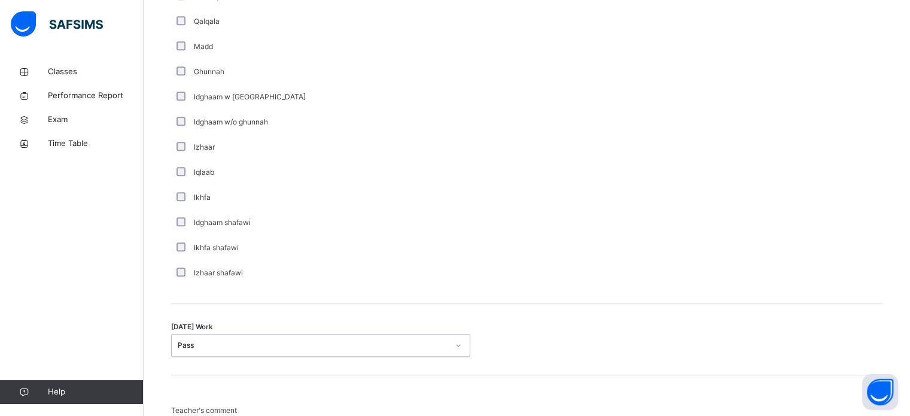
scroll to position [933, 0]
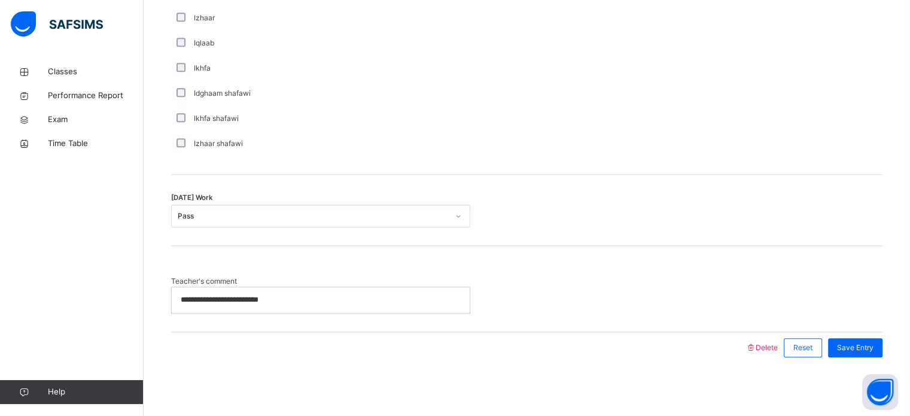
click at [347, 300] on p "**********" at bounding box center [321, 299] width 280 height 11
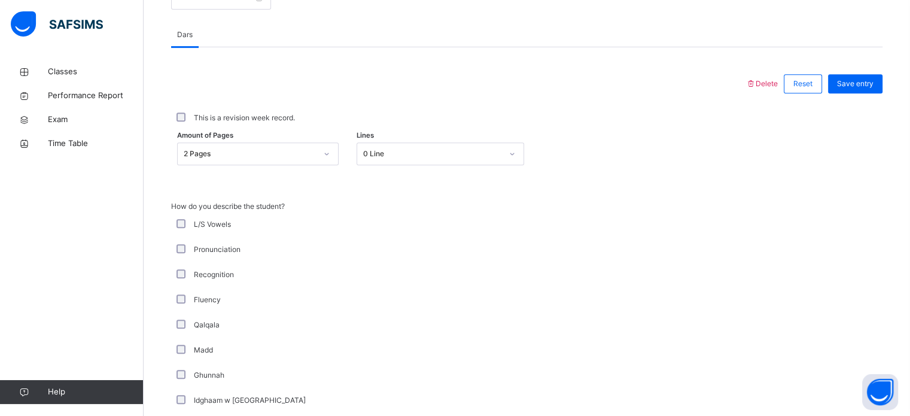
scroll to position [500, 0]
click at [874, 79] on span "Save entry" at bounding box center [855, 84] width 37 height 11
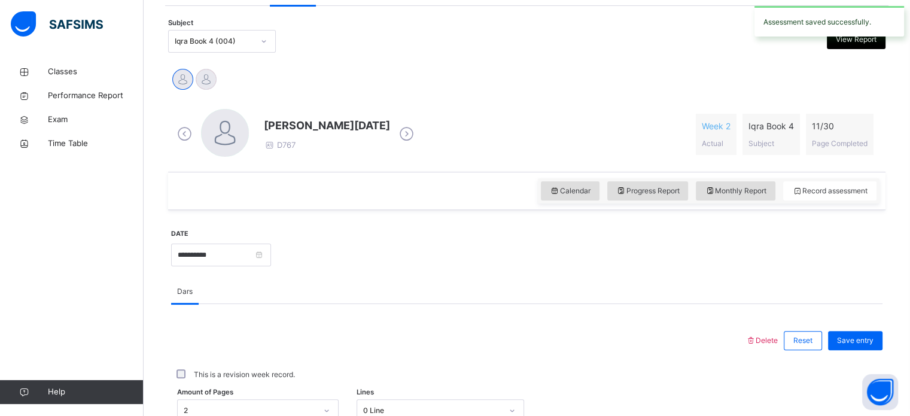
scroll to position [245, 0]
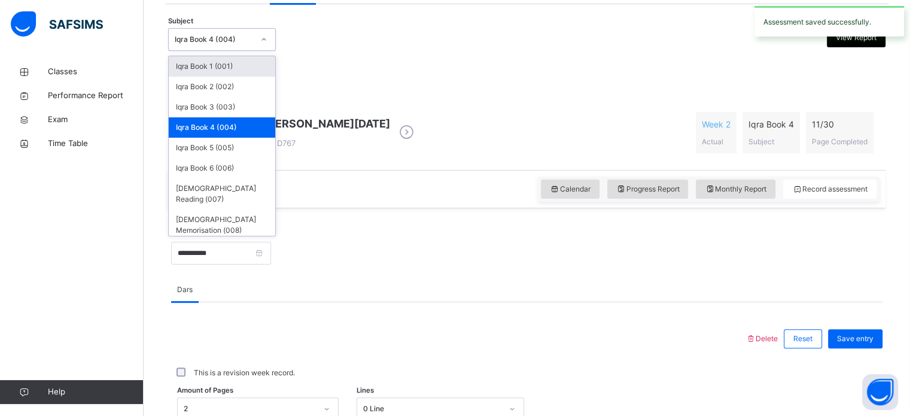
click at [231, 47] on div "Iqra Book 4 (004)" at bounding box center [211, 40] width 84 height 19
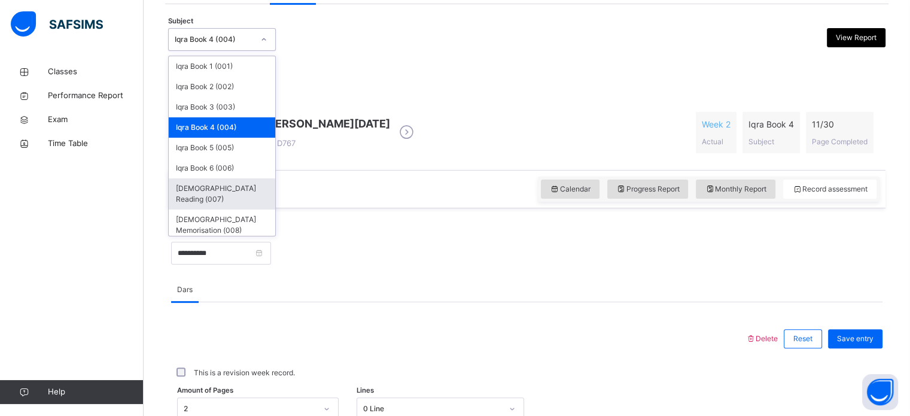
click at [229, 185] on div "[DEMOGRAPHIC_DATA] Reading (007)" at bounding box center [222, 193] width 107 height 31
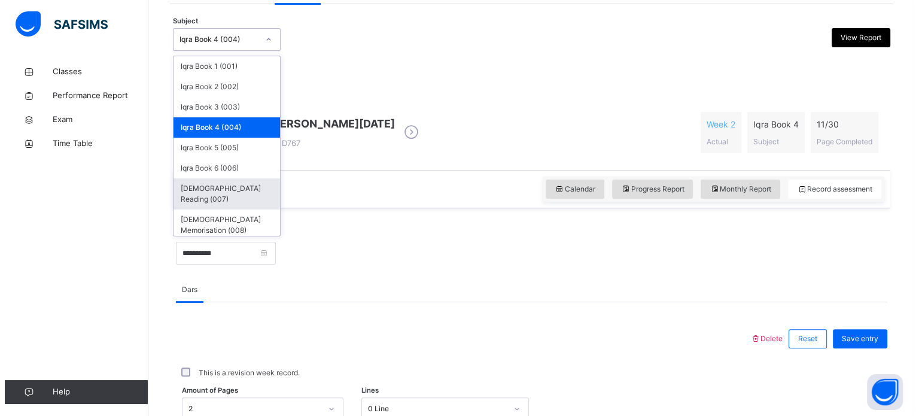
scroll to position [0, 0]
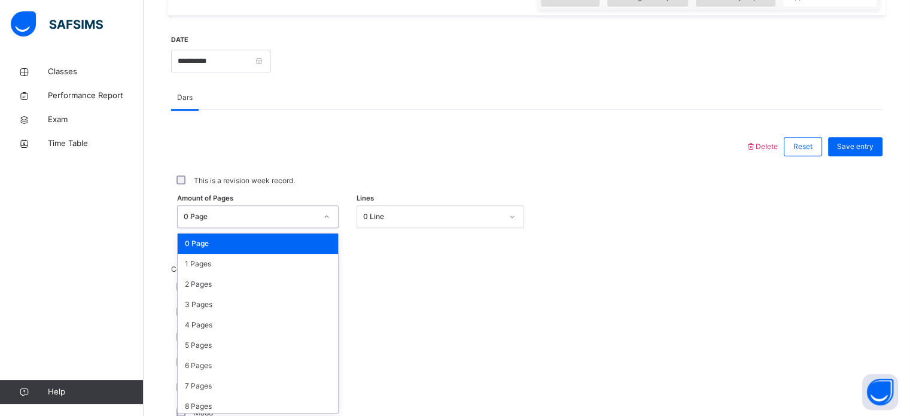
click at [231, 228] on div "option 0 Page focused, 1 of 204. 204 results available. Use Up and Down to choo…" at bounding box center [258, 216] width 162 height 23
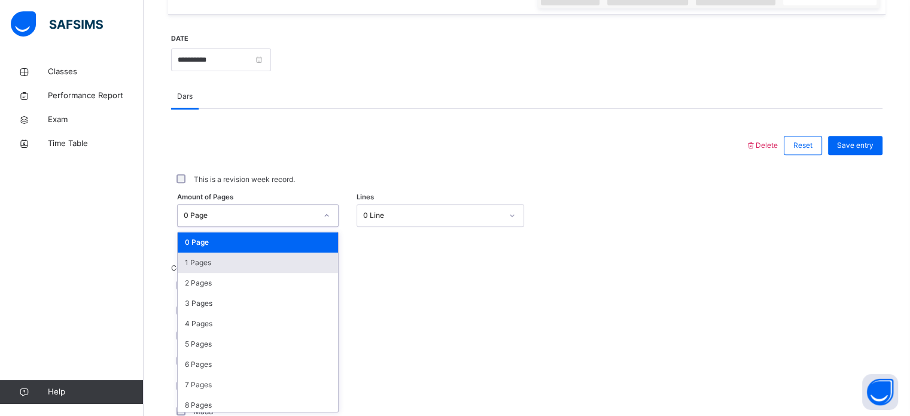
scroll to position [439, 0]
click at [230, 258] on div "1 Pages" at bounding box center [258, 262] width 160 height 20
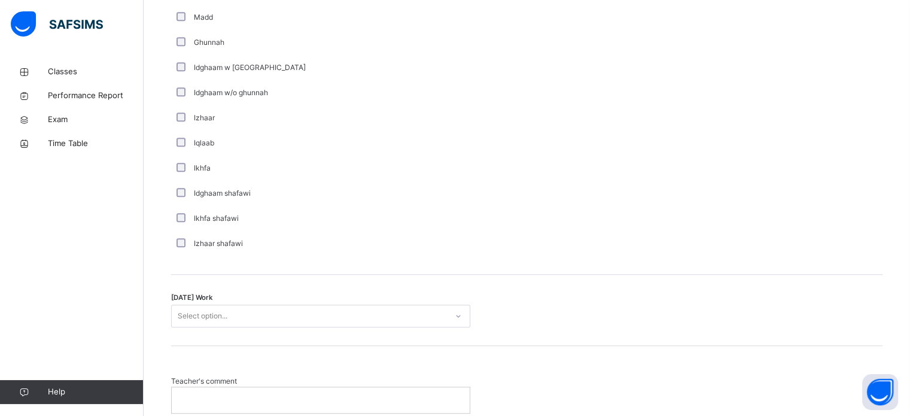
scroll to position [836, 0]
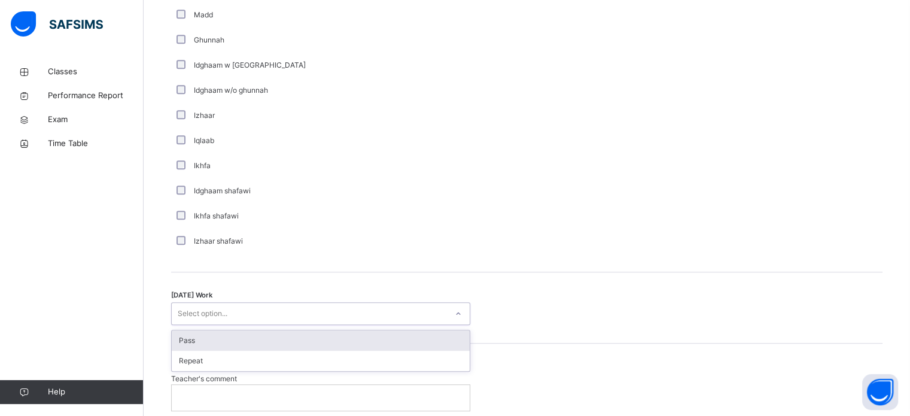
drag, startPoint x: 251, startPoint y: 312, endPoint x: 239, endPoint y: 342, distance: 31.5
click at [239, 325] on div "option Pass focused, 1 of 2. 2 results available. Use Up and Down to choose opt…" at bounding box center [320, 313] width 299 height 23
click at [239, 342] on div "Pass" at bounding box center [321, 340] width 298 height 20
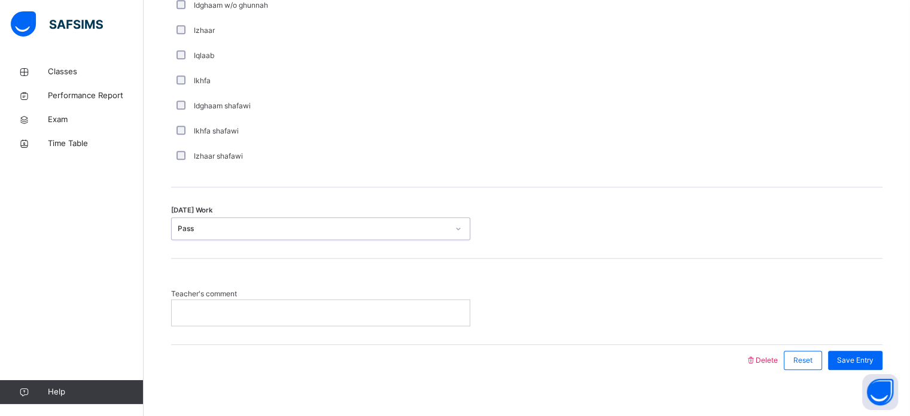
scroll to position [922, 0]
click at [247, 315] on p at bounding box center [321, 311] width 280 height 11
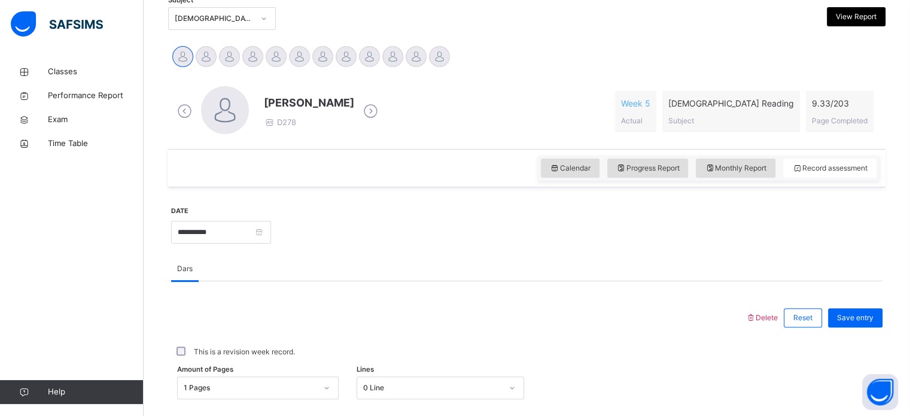
scroll to position [266, 0]
click at [863, 313] on span "Save entry" at bounding box center [855, 318] width 37 height 11
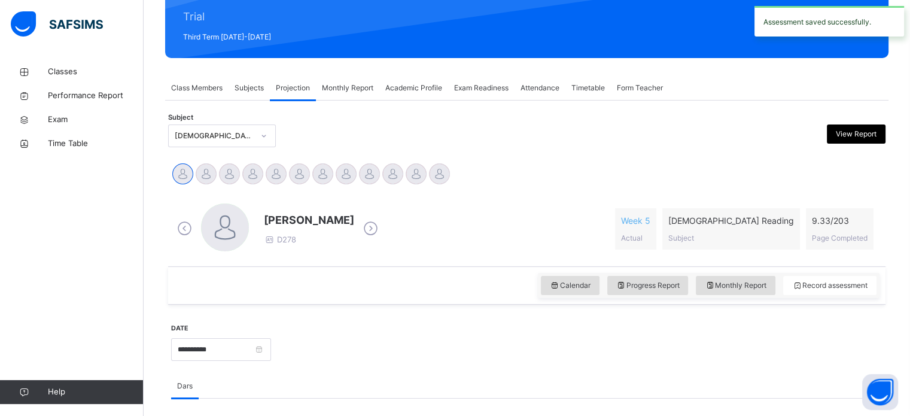
scroll to position [147, 0]
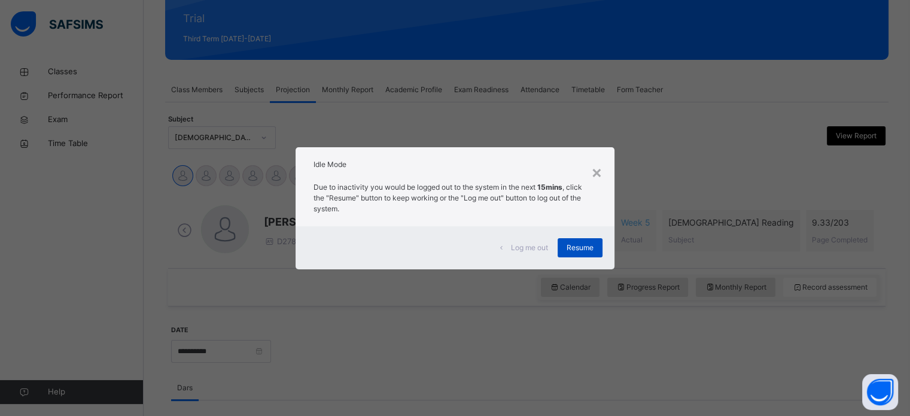
click at [567, 240] on div "Resume" at bounding box center [580, 247] width 45 height 19
